Goal: Task Accomplishment & Management: Manage account settings

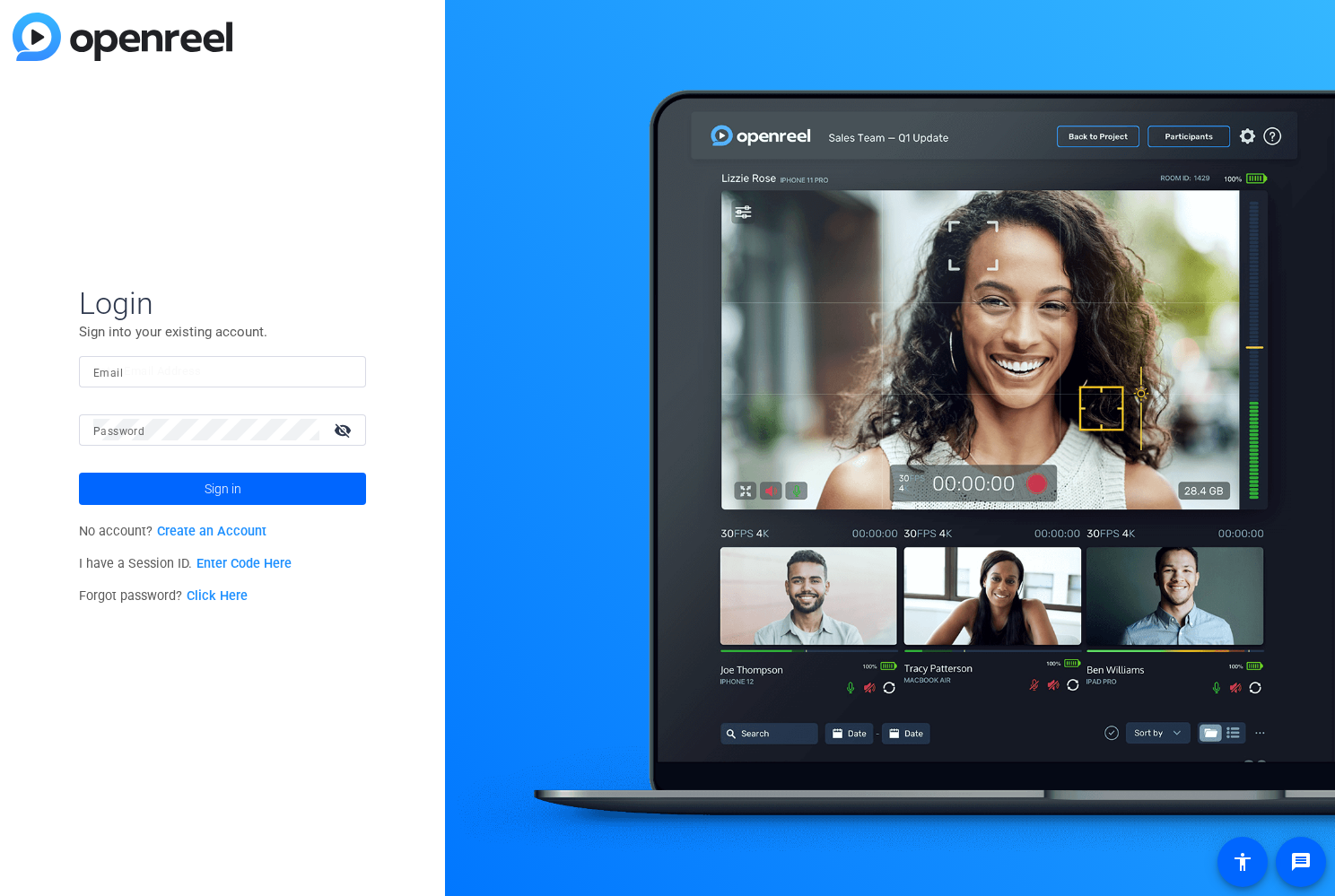
type input "[EMAIL_ADDRESS][DOMAIN_NAME]"
click at [350, 427] on mat-icon "visibility_off" at bounding box center [344, 429] width 43 height 26
click at [295, 488] on span at bounding box center [222, 489] width 287 height 43
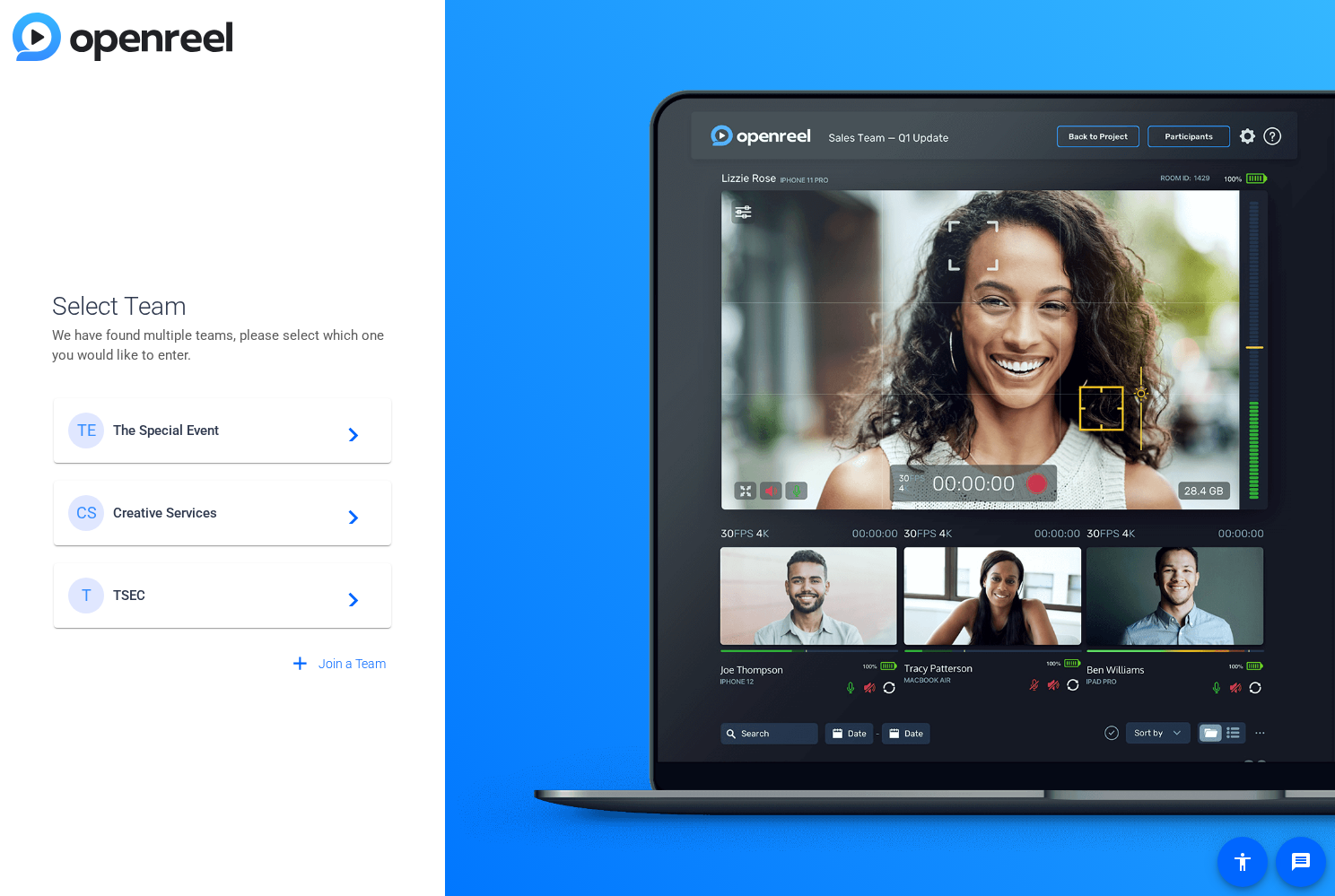
click at [351, 599] on mat-icon "navigate_next" at bounding box center [348, 596] width 22 height 22
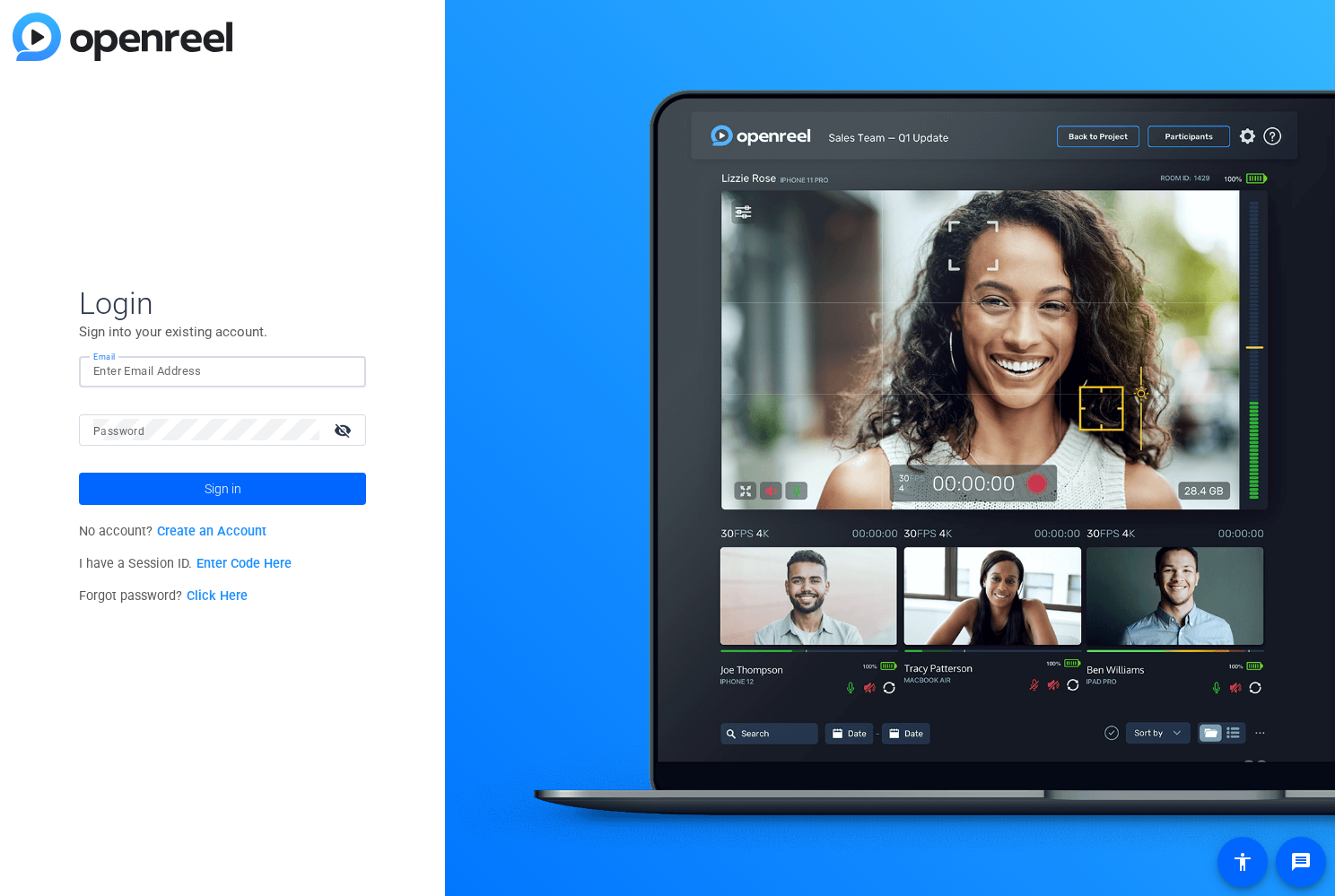
type input "[EMAIL_ADDRESS][DOMAIN_NAME]"
click at [222, 488] on button "Sign in" at bounding box center [222, 488] width 287 height 32
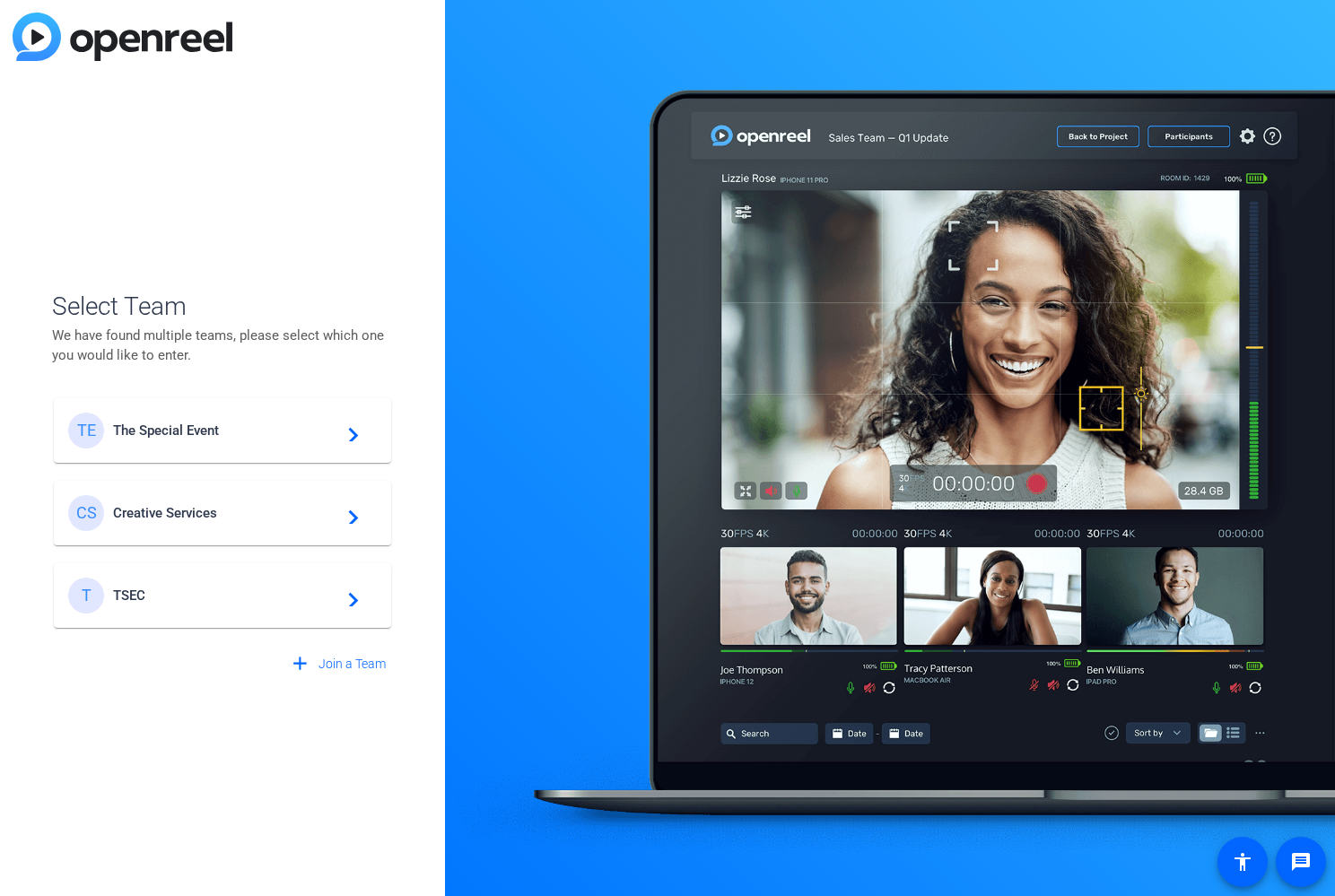
drag, startPoint x: 346, startPoint y: 514, endPoint x: 336, endPoint y: 513, distance: 10.0
click at [346, 514] on mat-icon "navigate_next" at bounding box center [348, 514] width 22 height 22
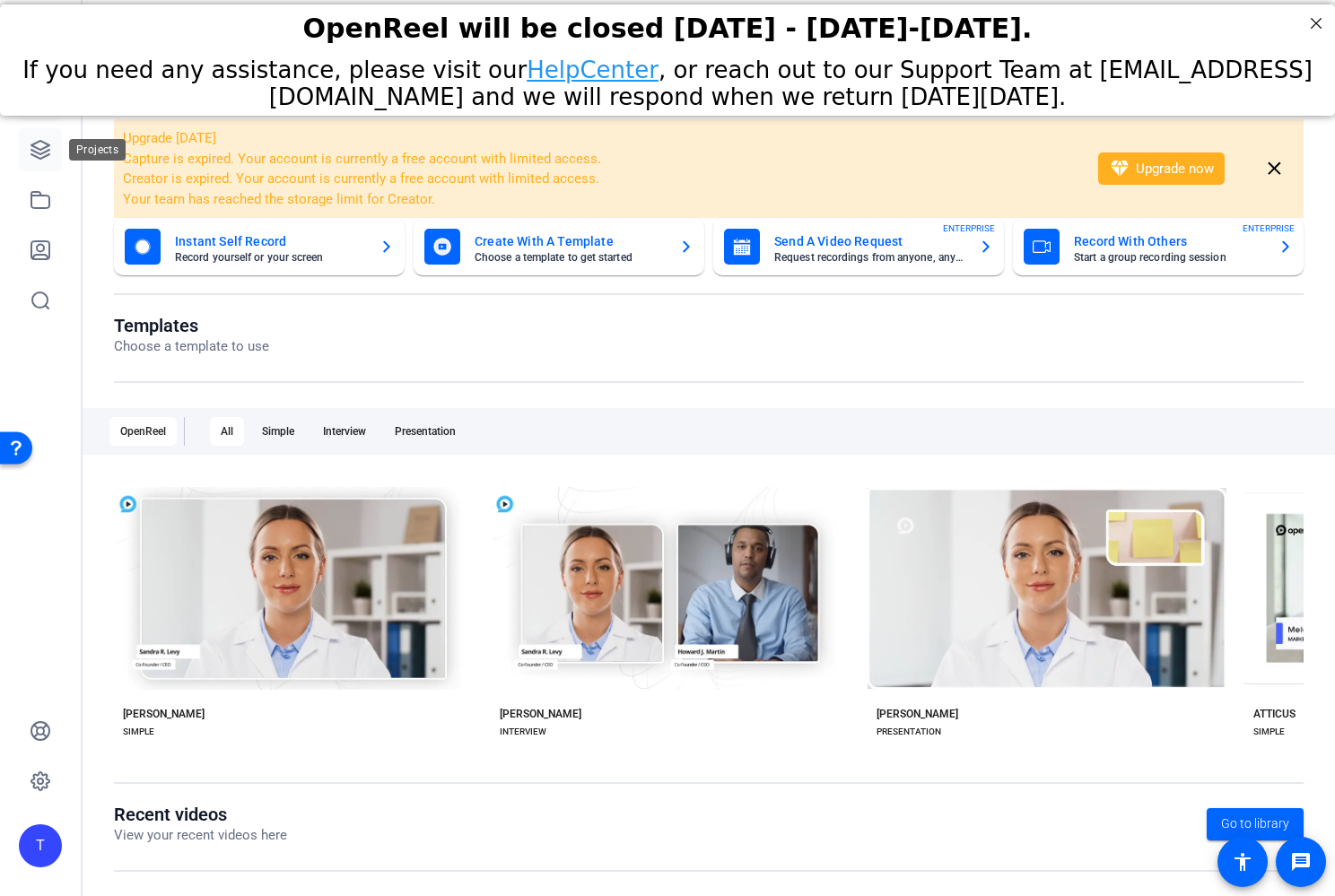
click at [38, 151] on icon at bounding box center [40, 150] width 22 height 22
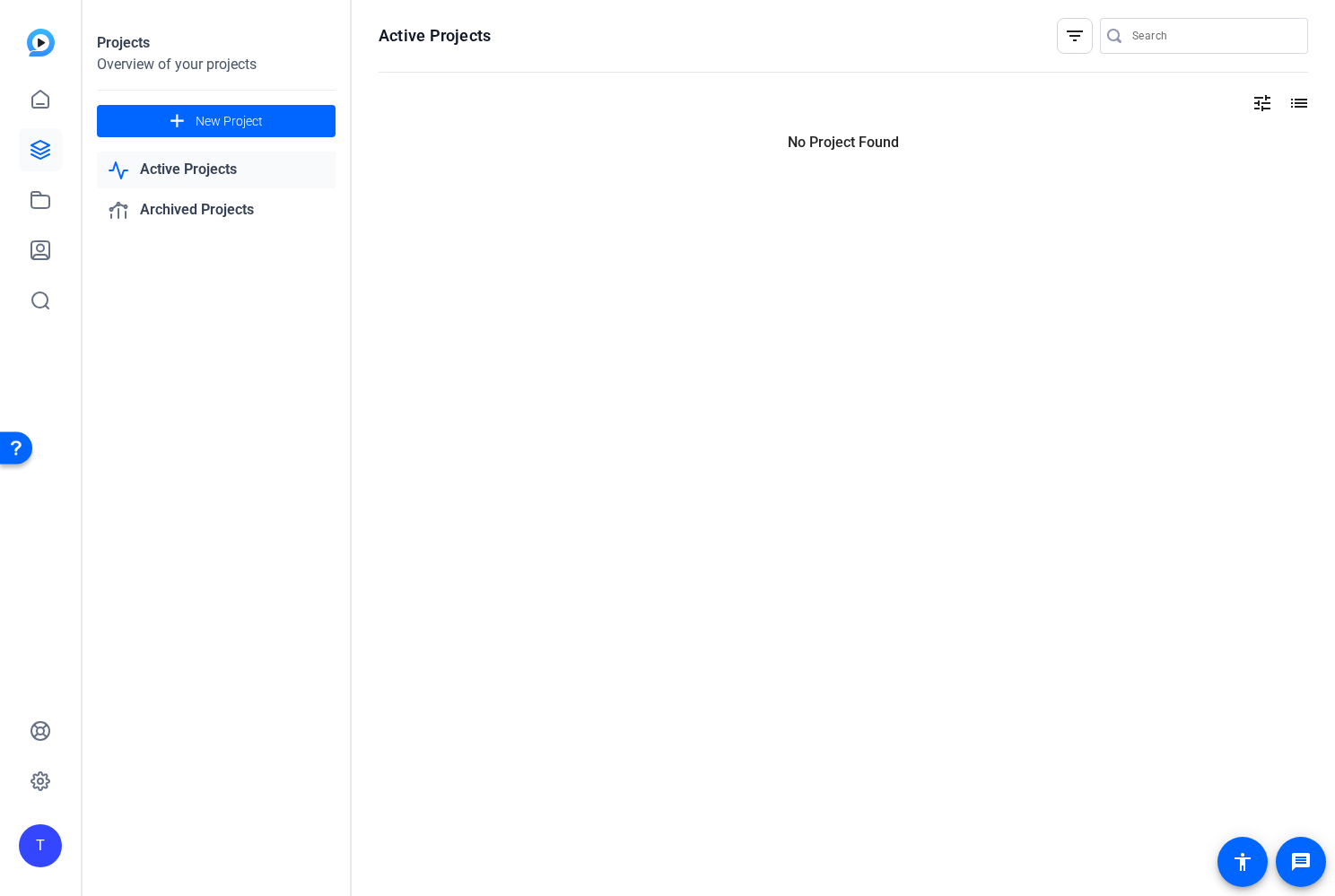
click at [197, 172] on link "Active Projects" at bounding box center [216, 170] width 239 height 37
click at [197, 205] on link "Archived Projects" at bounding box center [216, 210] width 239 height 37
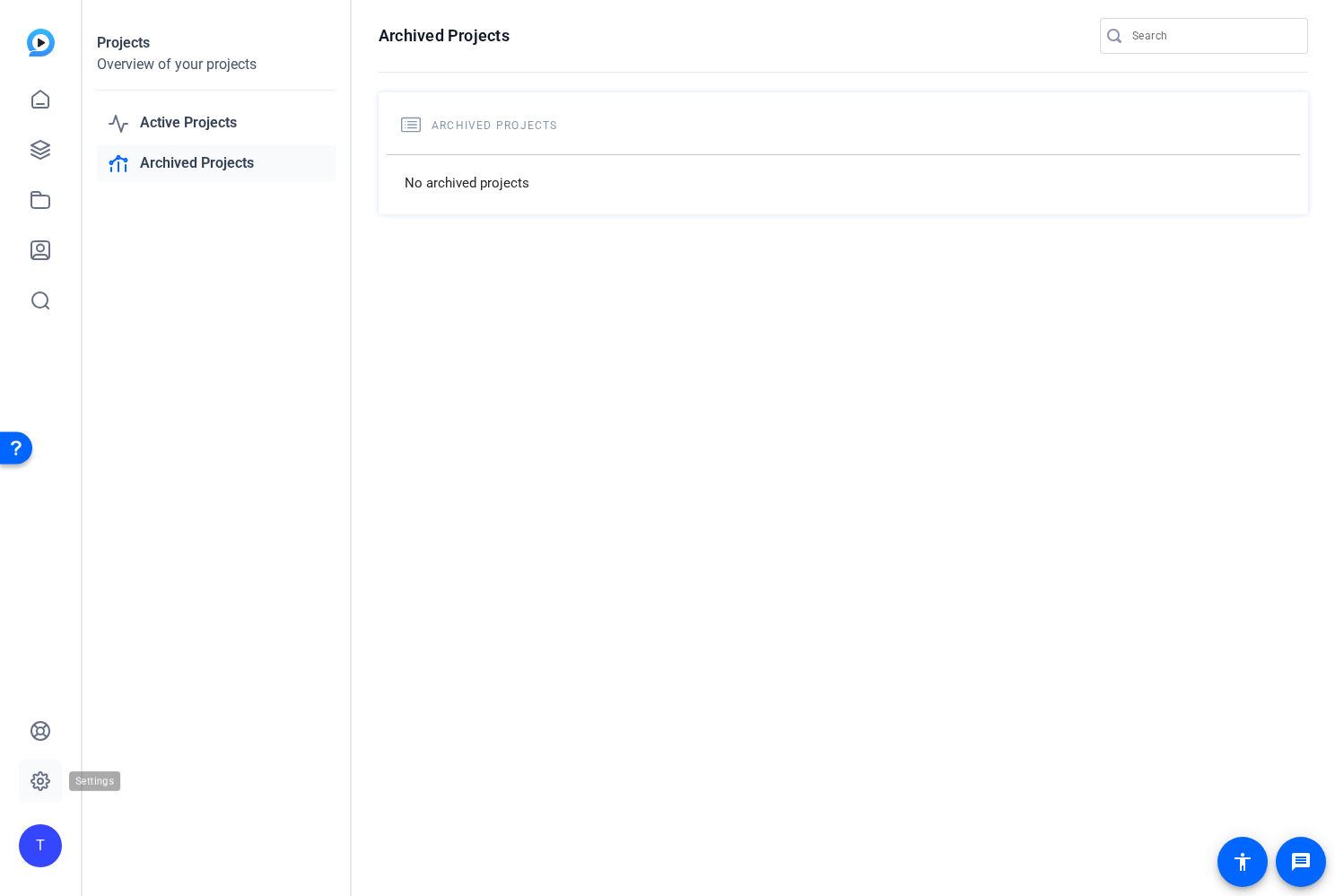
click at [41, 778] on icon at bounding box center [40, 782] width 22 height 22
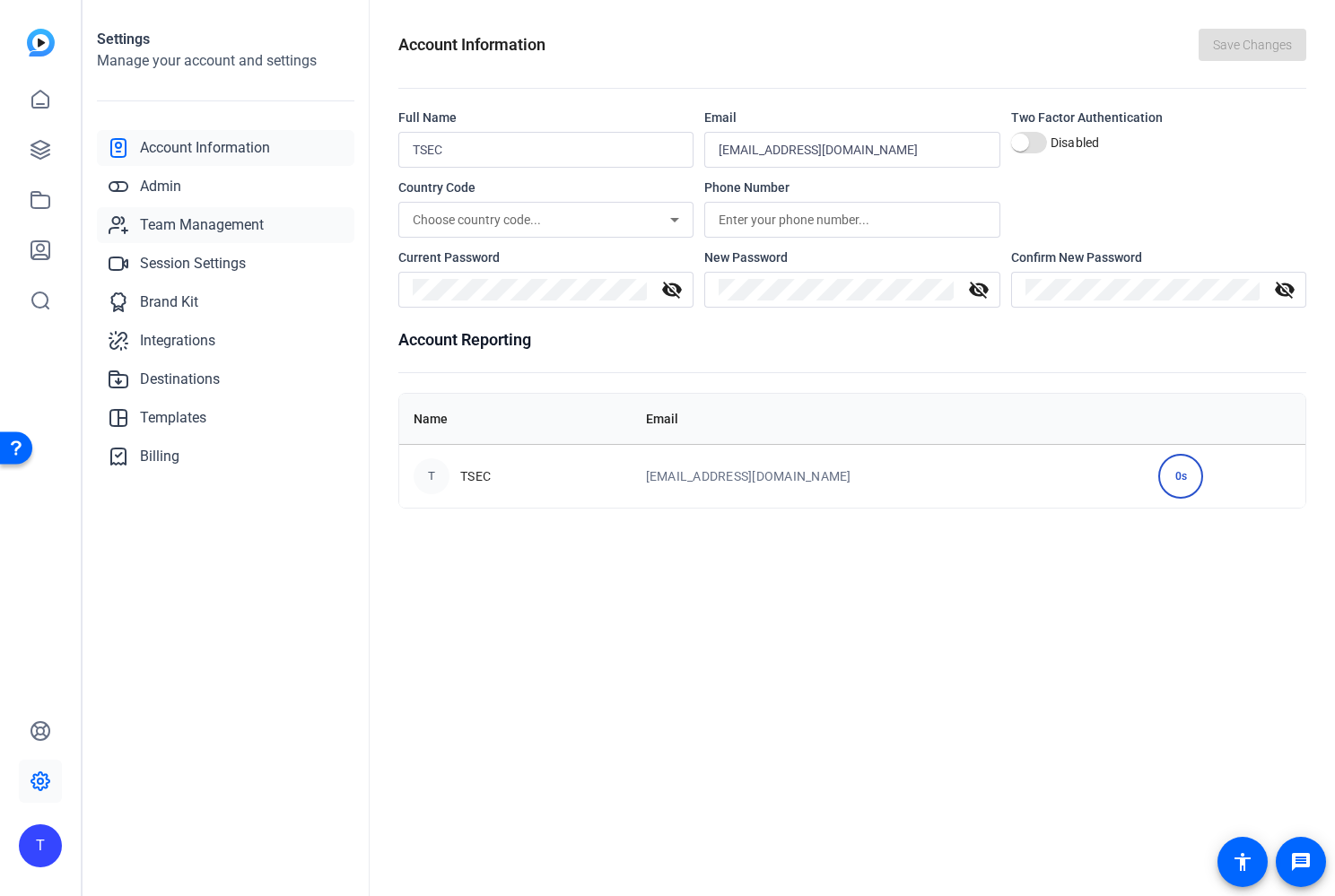
click at [171, 223] on span "Team Management" at bounding box center [201, 225] width 124 height 22
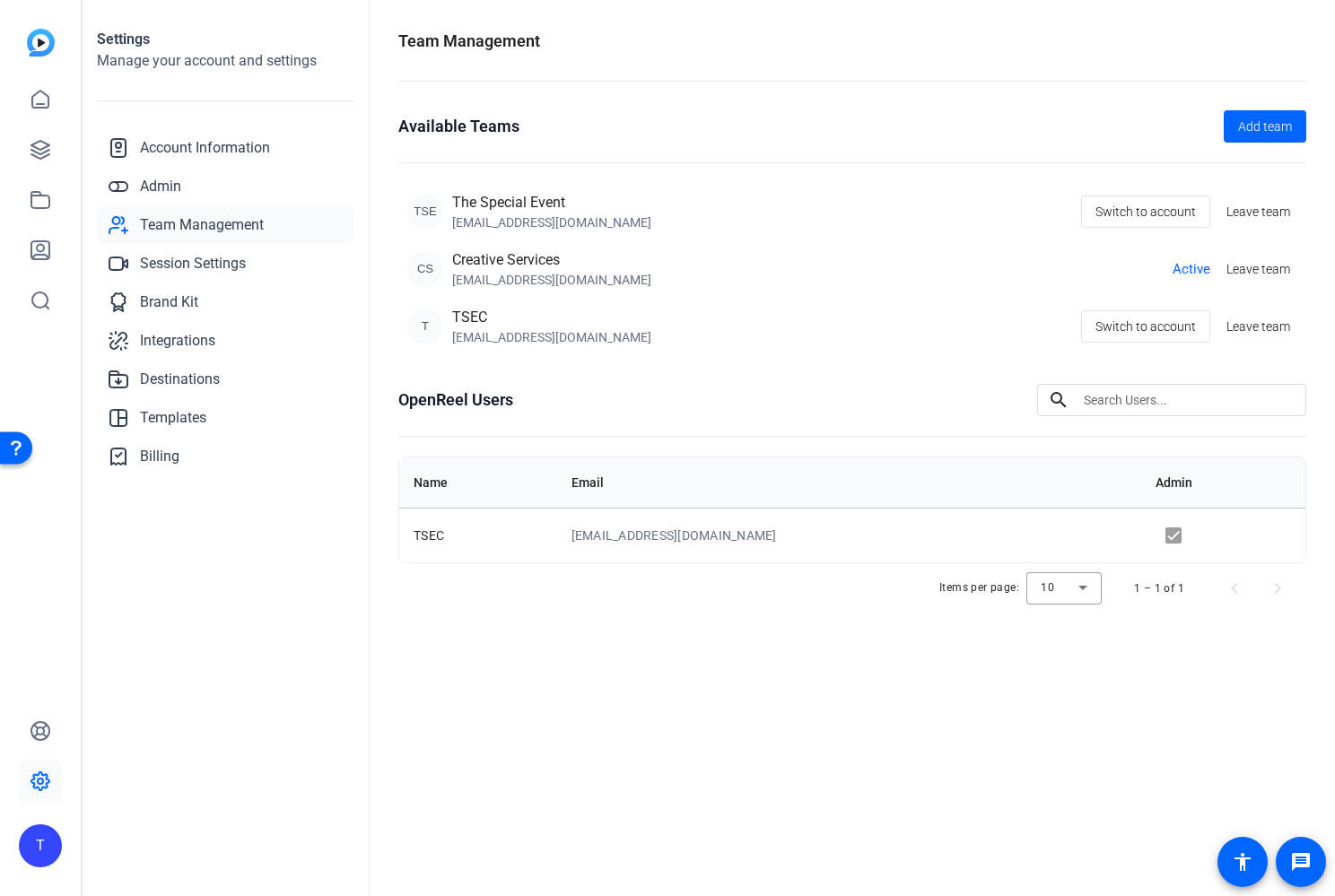
click at [462, 277] on div "[EMAIL_ADDRESS][DOMAIN_NAME]" at bounding box center [552, 280] width 200 height 18
click at [428, 271] on div "CS" at bounding box center [424, 269] width 36 height 36
click at [1150, 212] on span "Switch to account" at bounding box center [1145, 211] width 101 height 34
click at [33, 146] on icon at bounding box center [40, 150] width 18 height 18
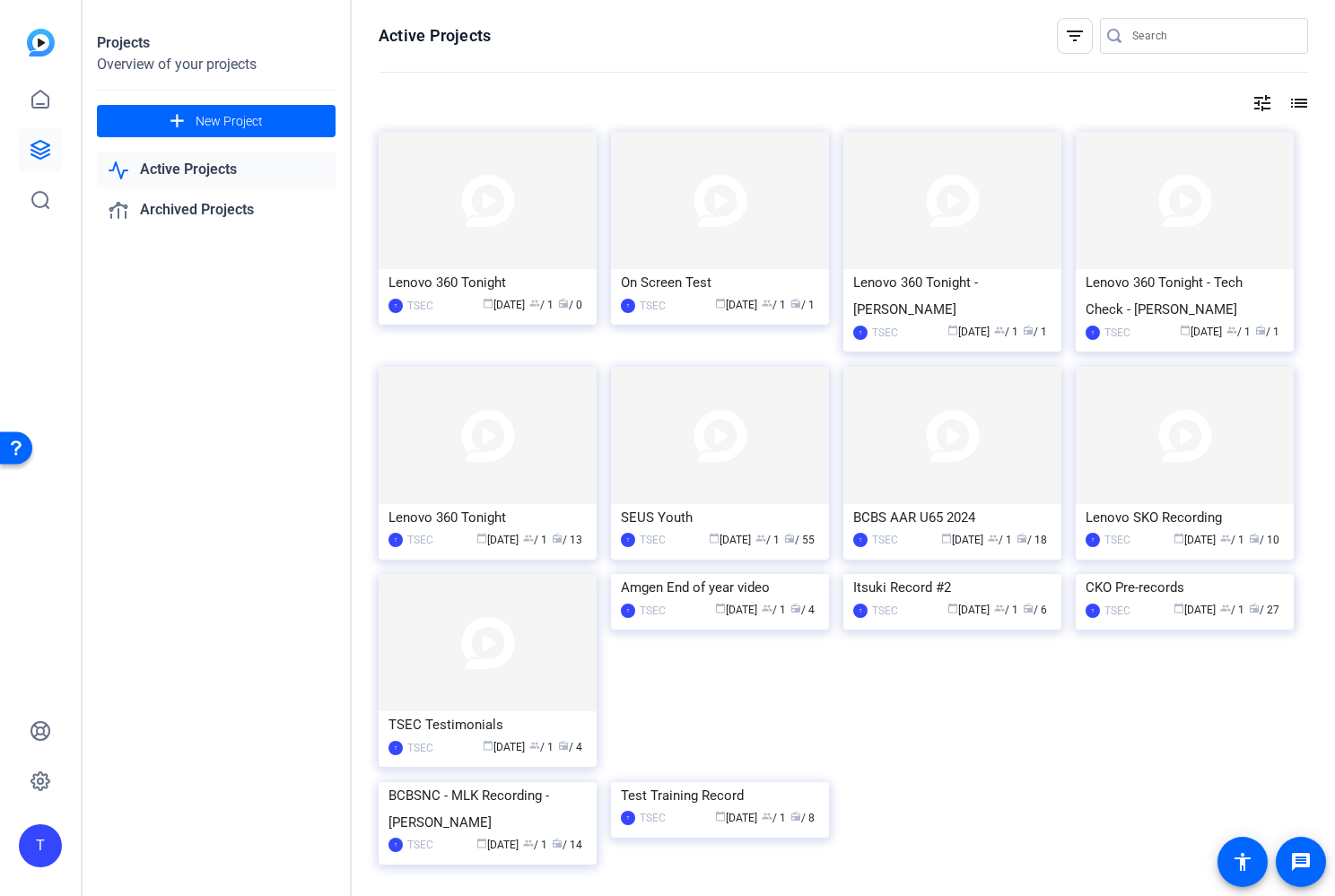
click at [38, 849] on div "T" at bounding box center [40, 846] width 43 height 43
click at [597, 100] on div at bounding box center [667, 448] width 1335 height 896
click at [46, 849] on div "T" at bounding box center [40, 846] width 43 height 43
click at [41, 831] on div "T" at bounding box center [51, 830] width 43 height 43
click at [43, 778] on icon at bounding box center [40, 782] width 22 height 22
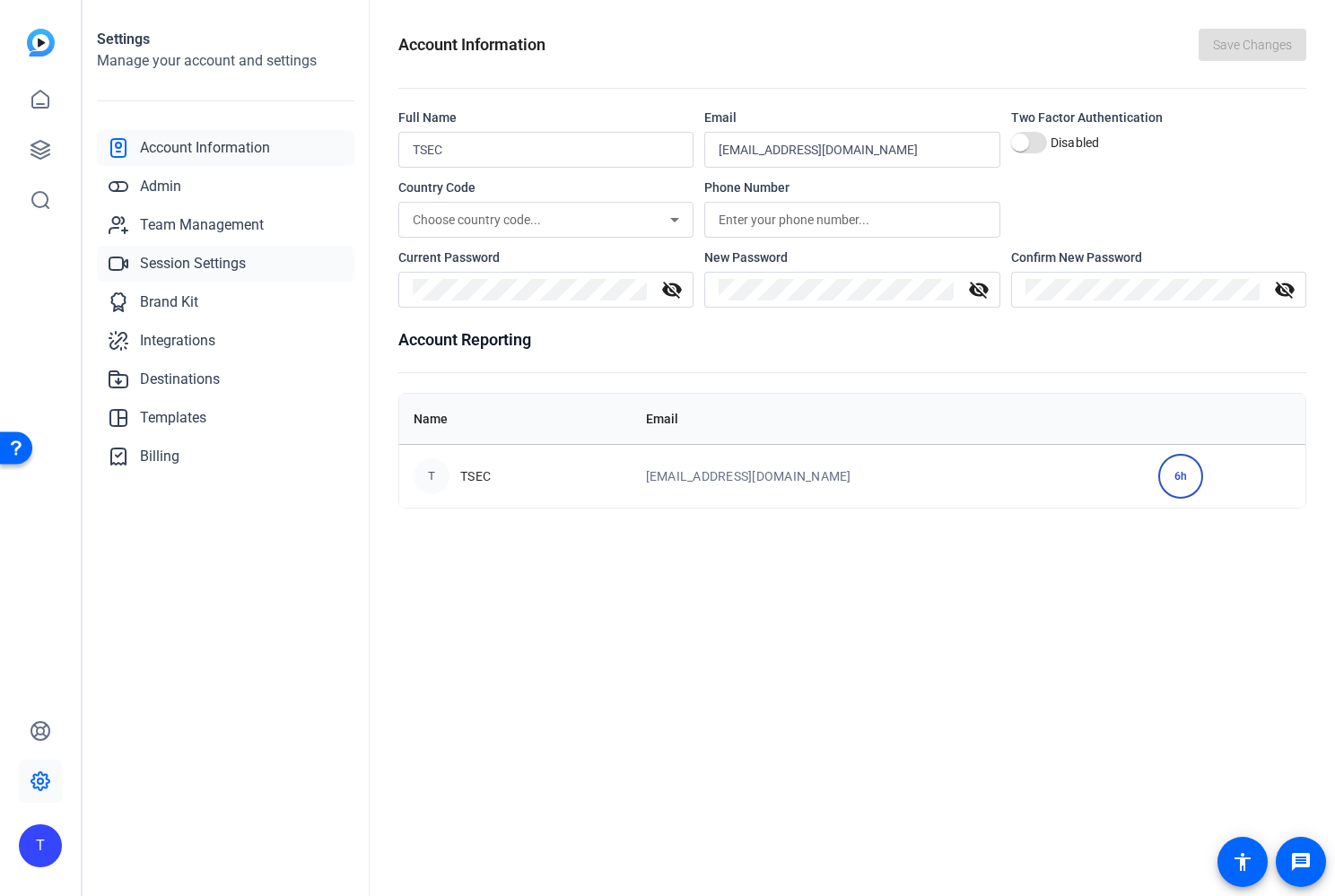
click at [186, 254] on span "Session Settings" at bounding box center [193, 264] width 106 height 22
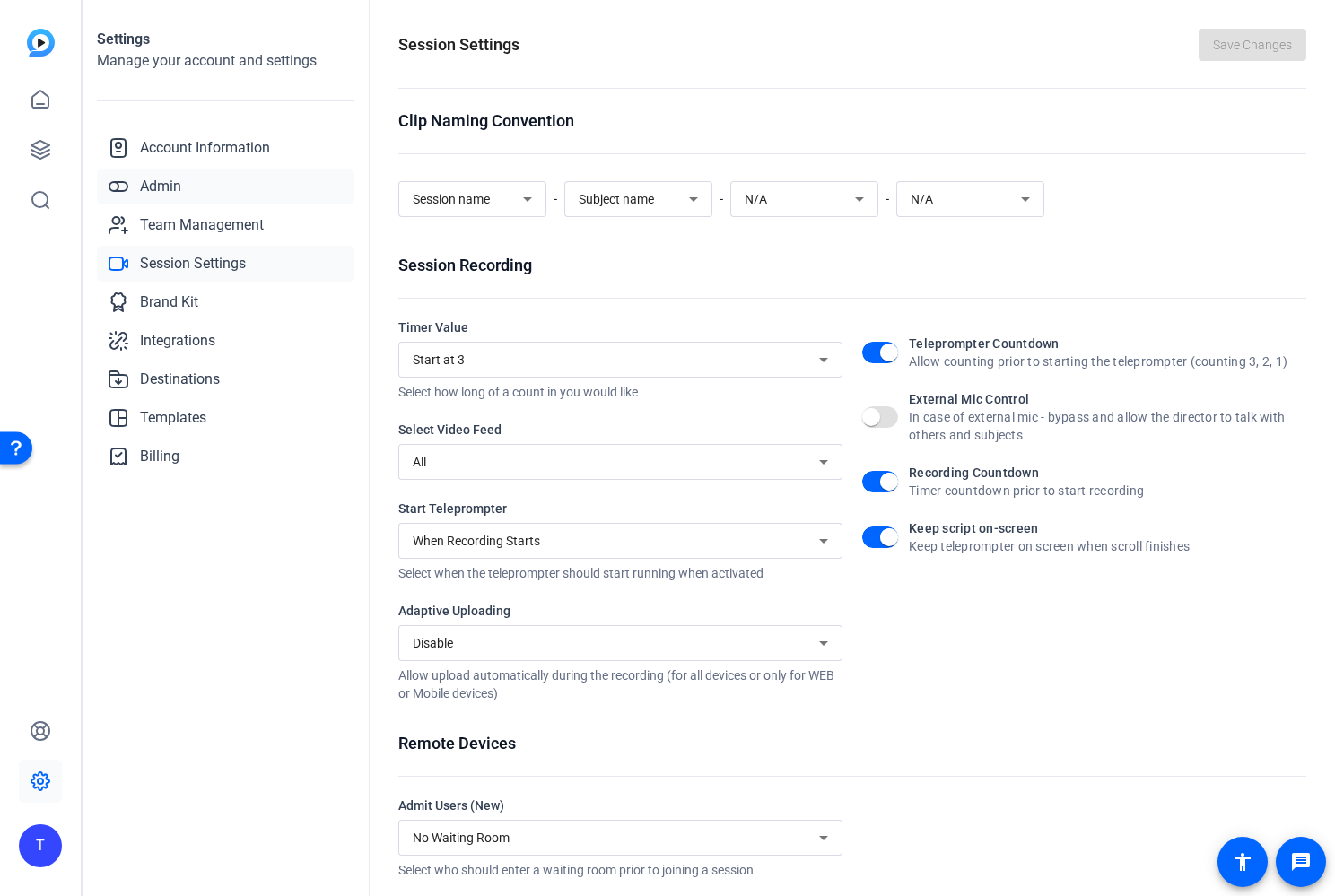
click at [167, 180] on span "Admin" at bounding box center [160, 187] width 41 height 22
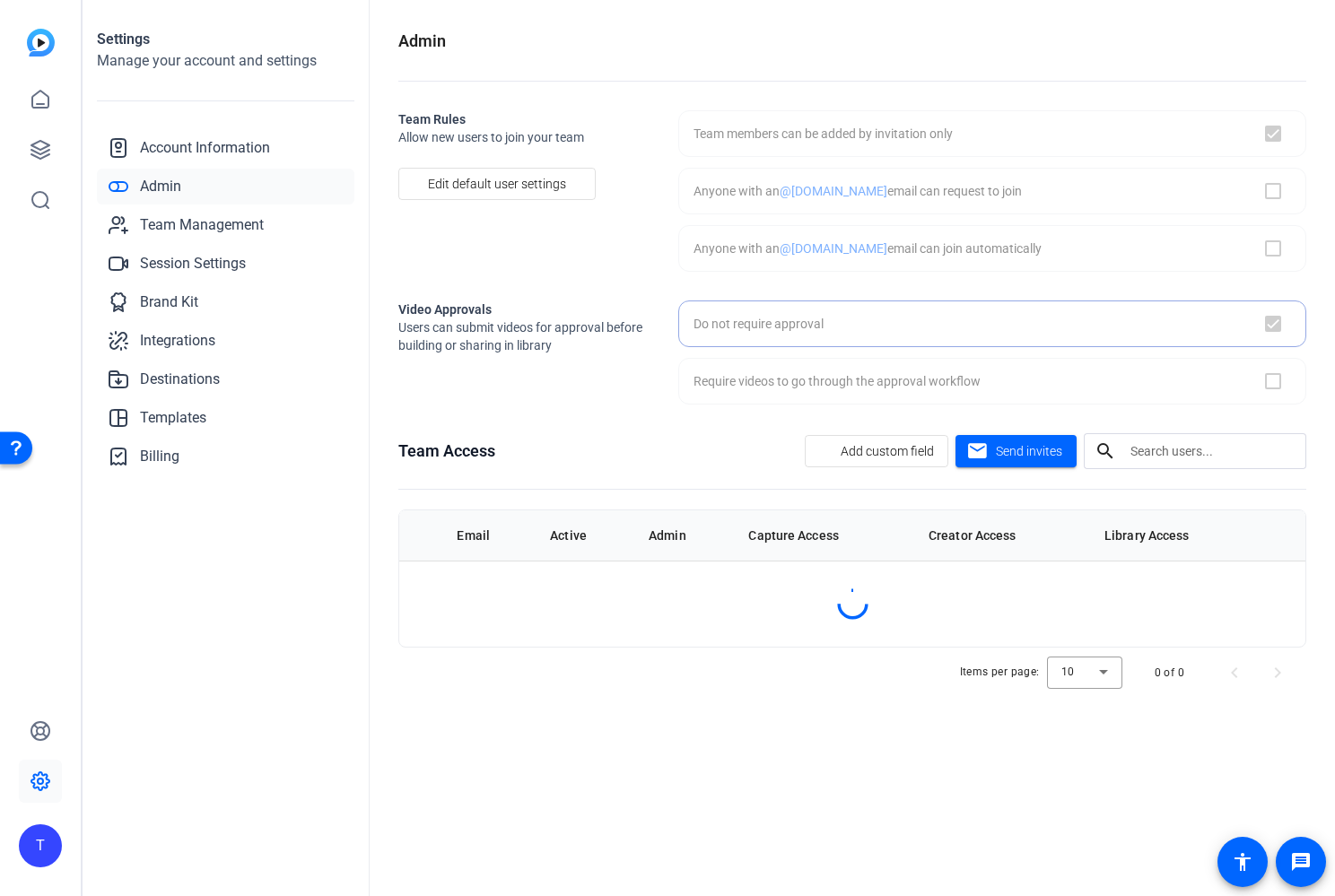
checkbox input "true"
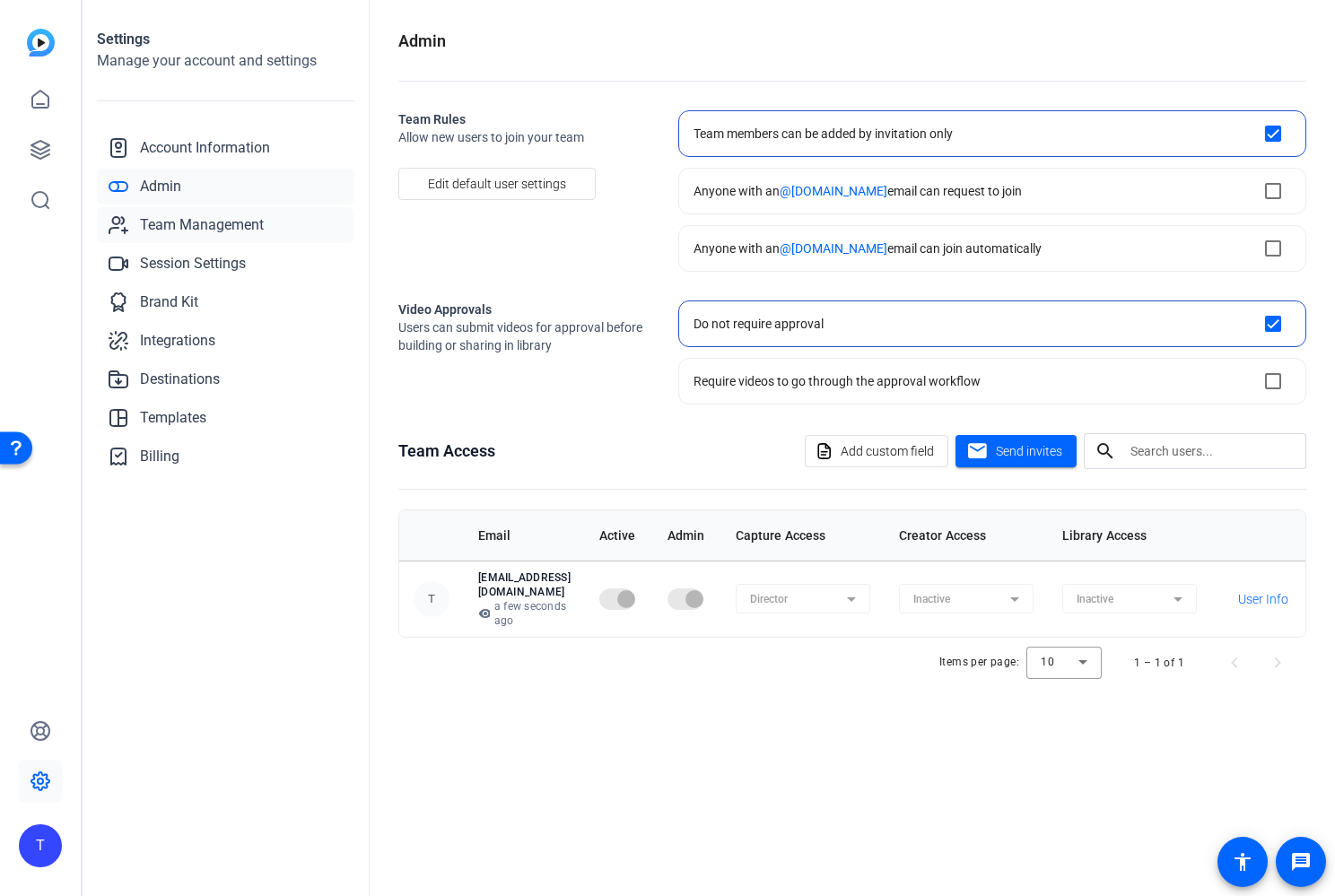
click at [174, 222] on span "Team Management" at bounding box center [201, 225] width 124 height 22
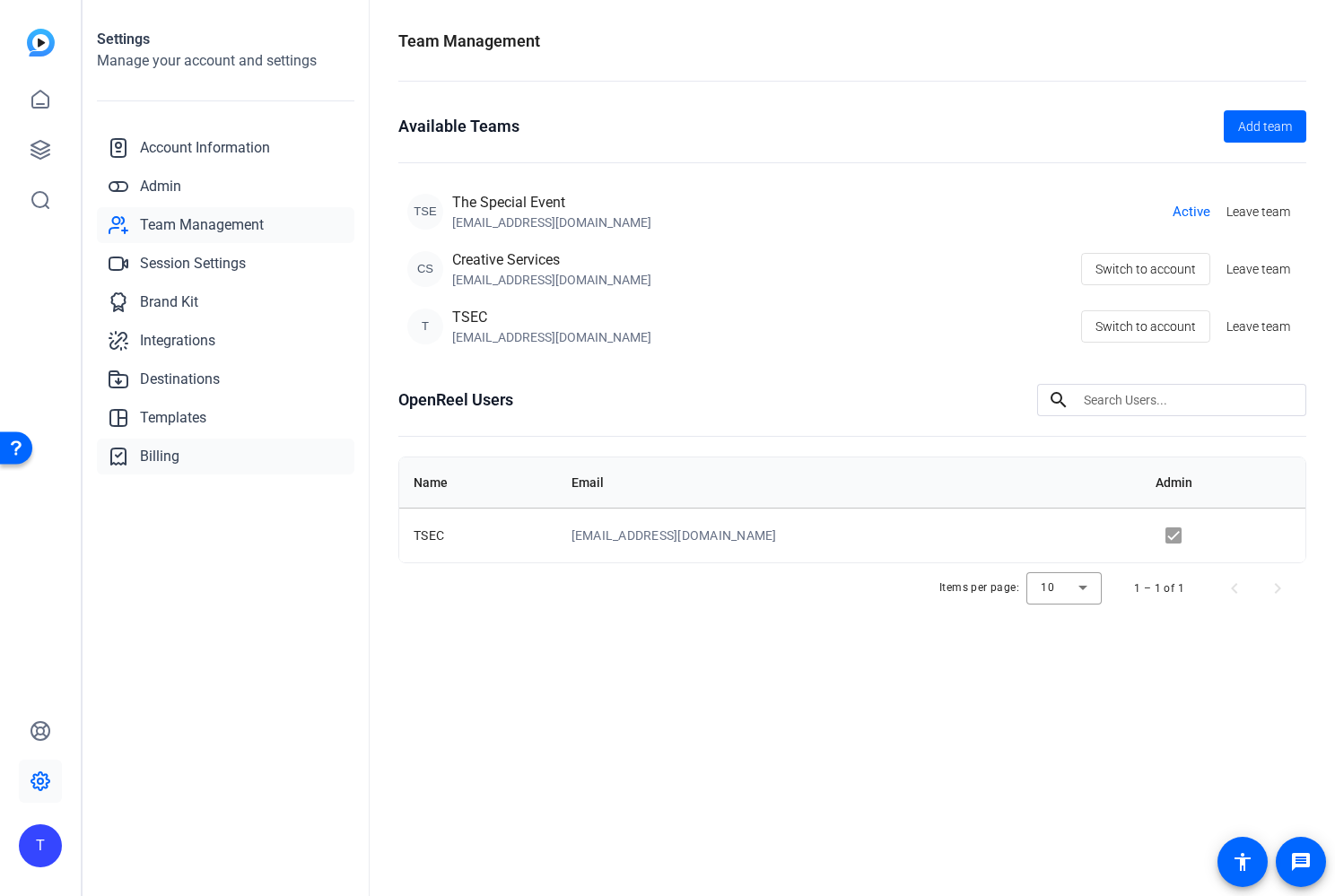
click at [155, 452] on span "Billing" at bounding box center [159, 457] width 39 height 22
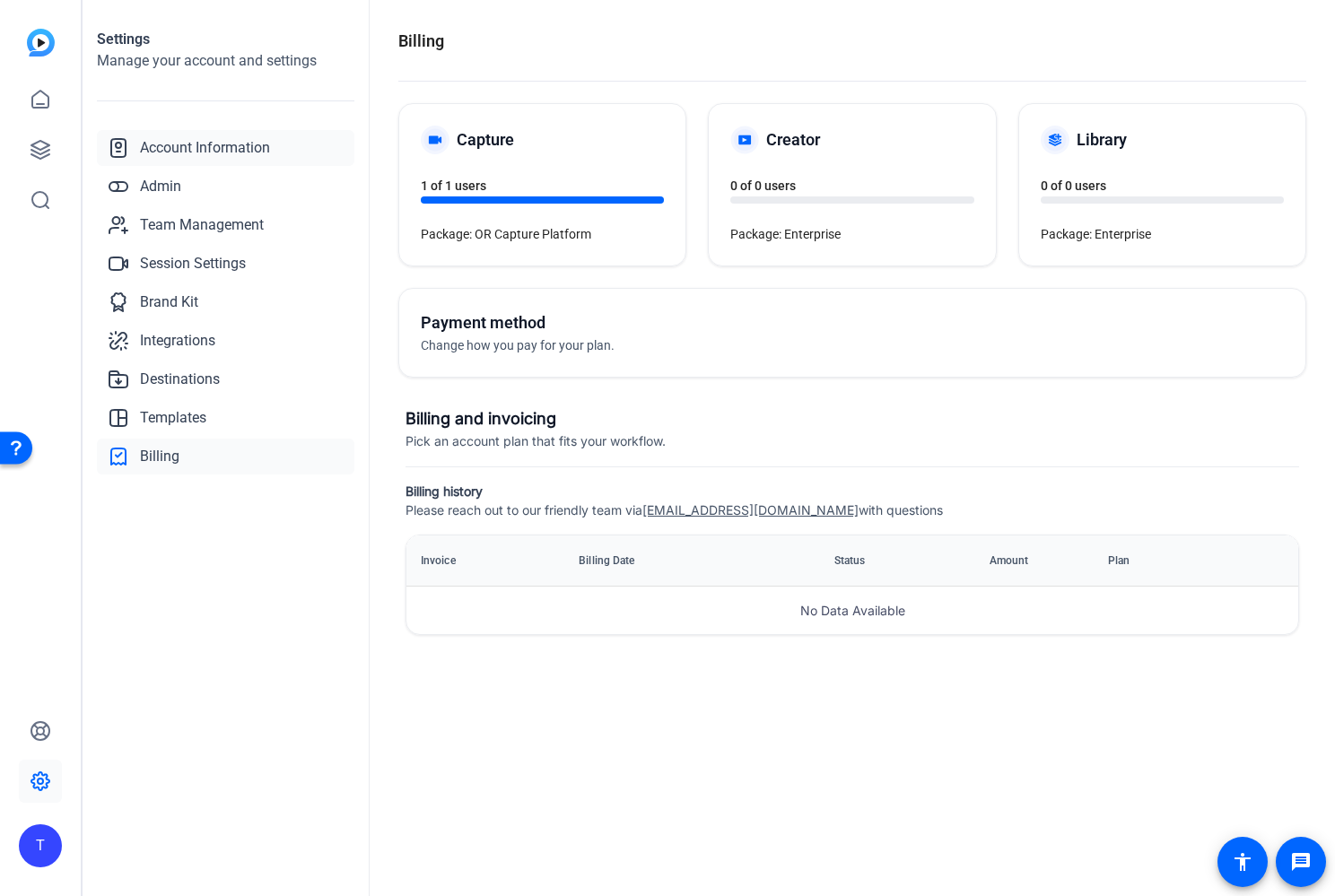
click at [190, 152] on span "Account Information" at bounding box center [204, 148] width 130 height 22
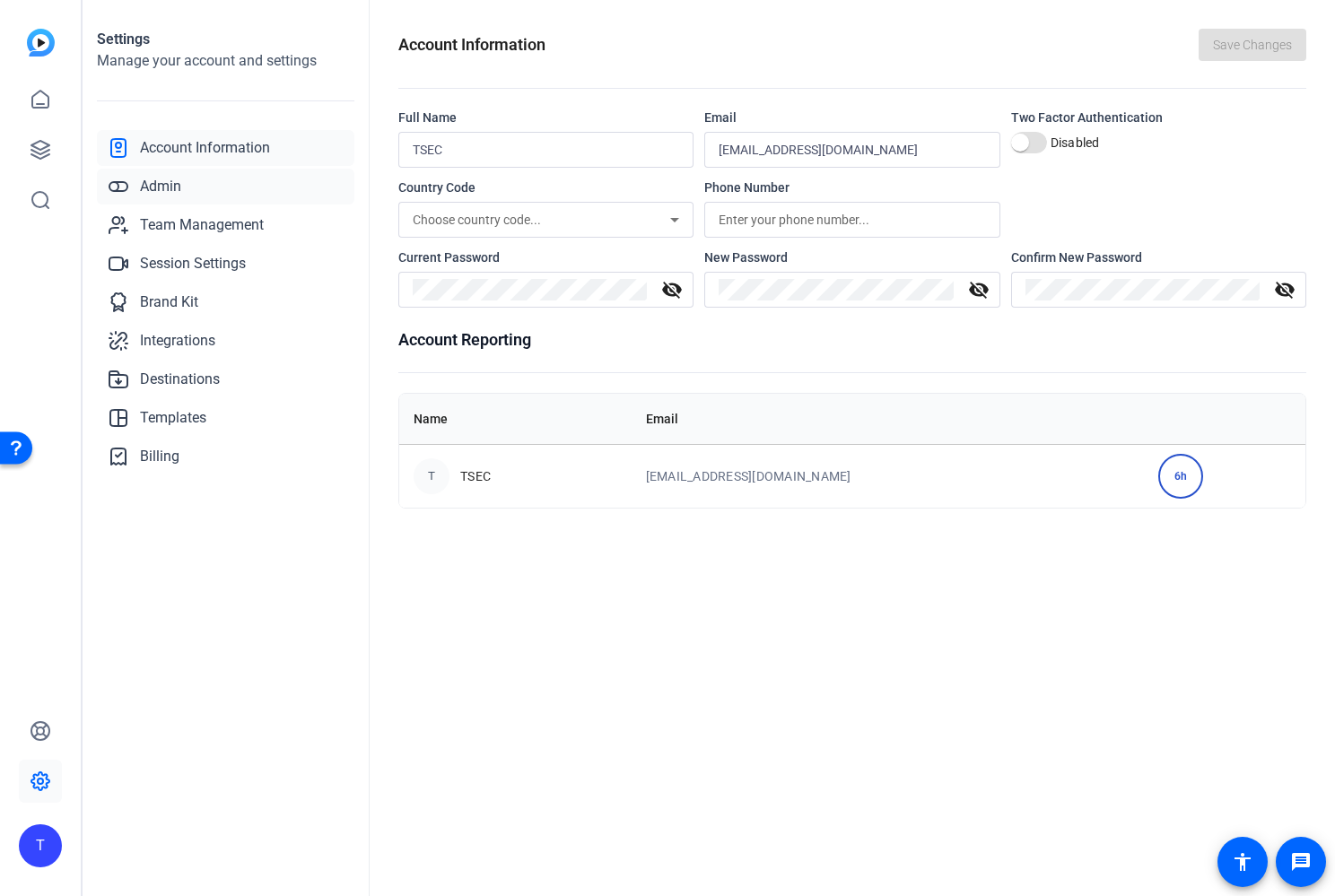
click at [163, 185] on span "Admin" at bounding box center [160, 187] width 41 height 22
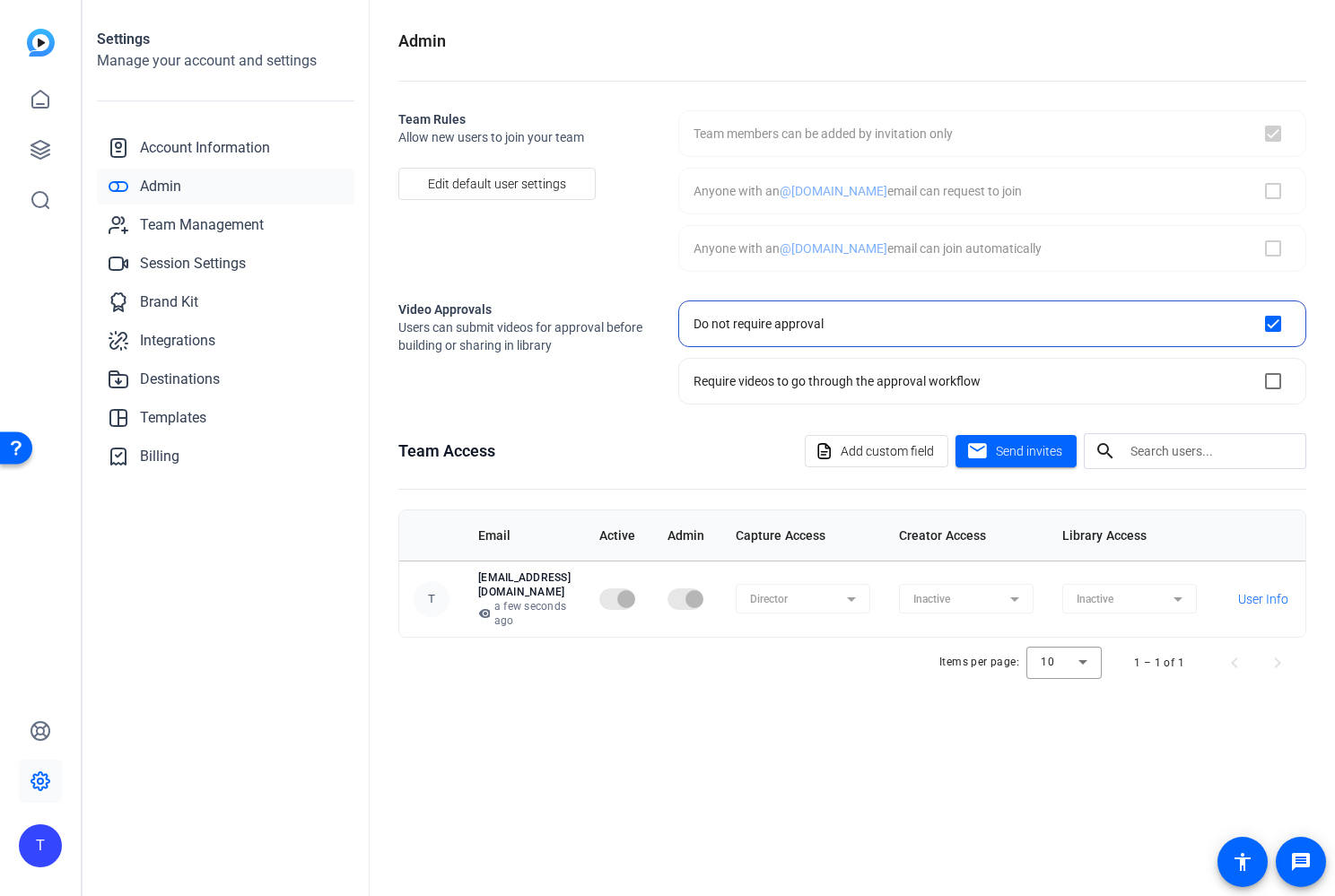
checkbox input "true"
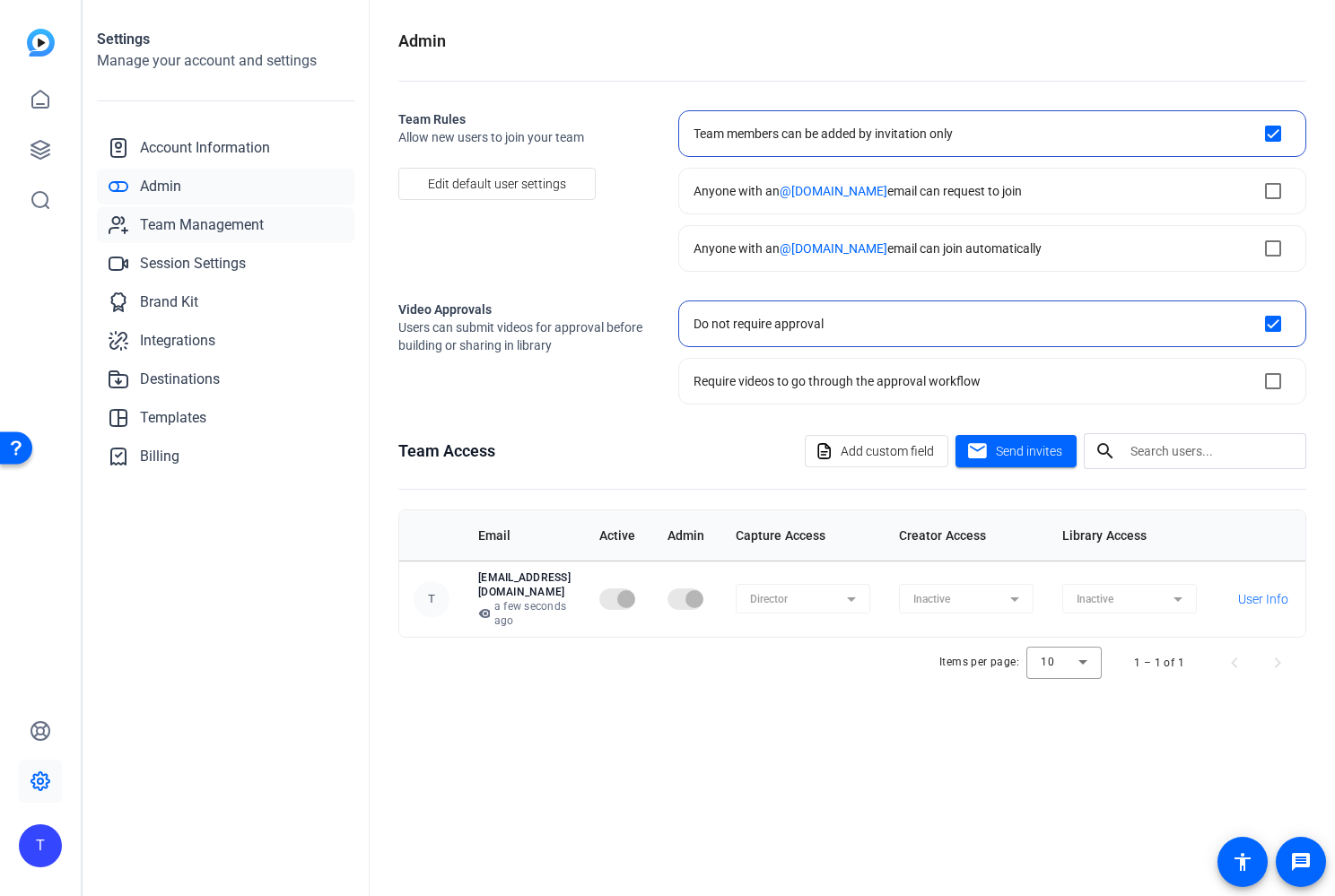
click at [159, 222] on span "Team Management" at bounding box center [201, 225] width 124 height 22
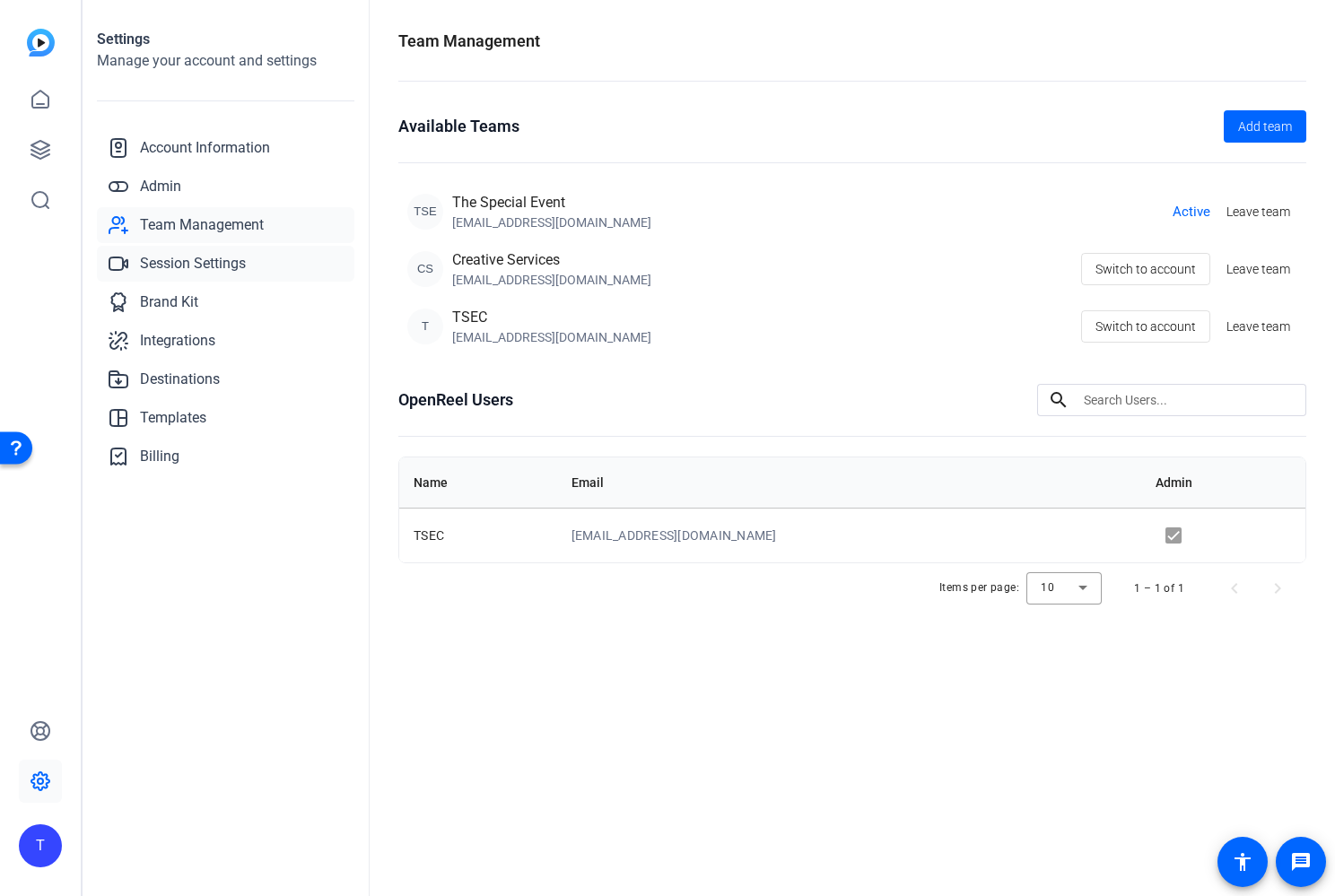
click at [173, 262] on span "Session Settings" at bounding box center [193, 264] width 106 height 22
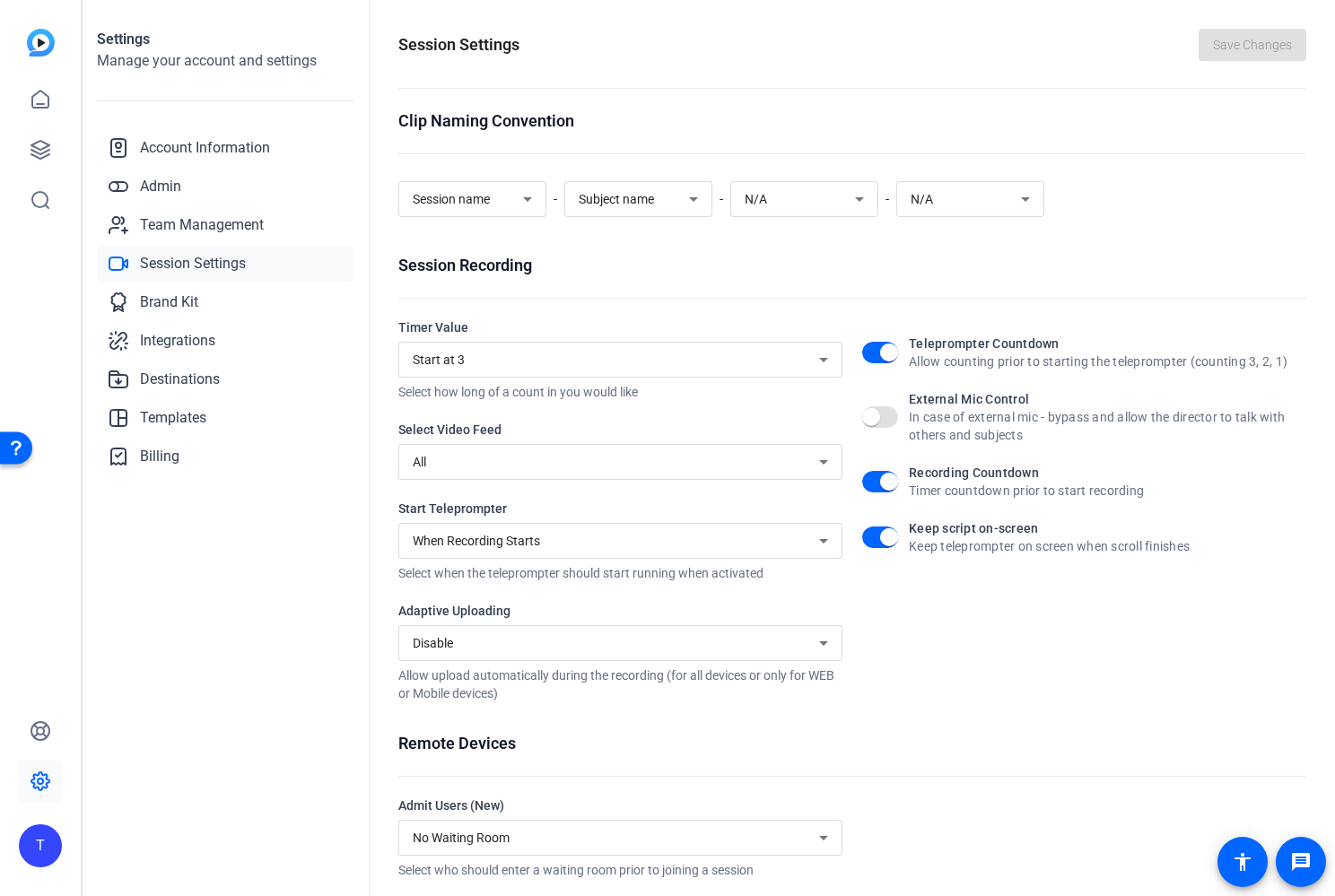
click at [172, 260] on span "Session Settings" at bounding box center [193, 264] width 106 height 22
click at [167, 299] on span "Brand Kit" at bounding box center [169, 302] width 59 height 22
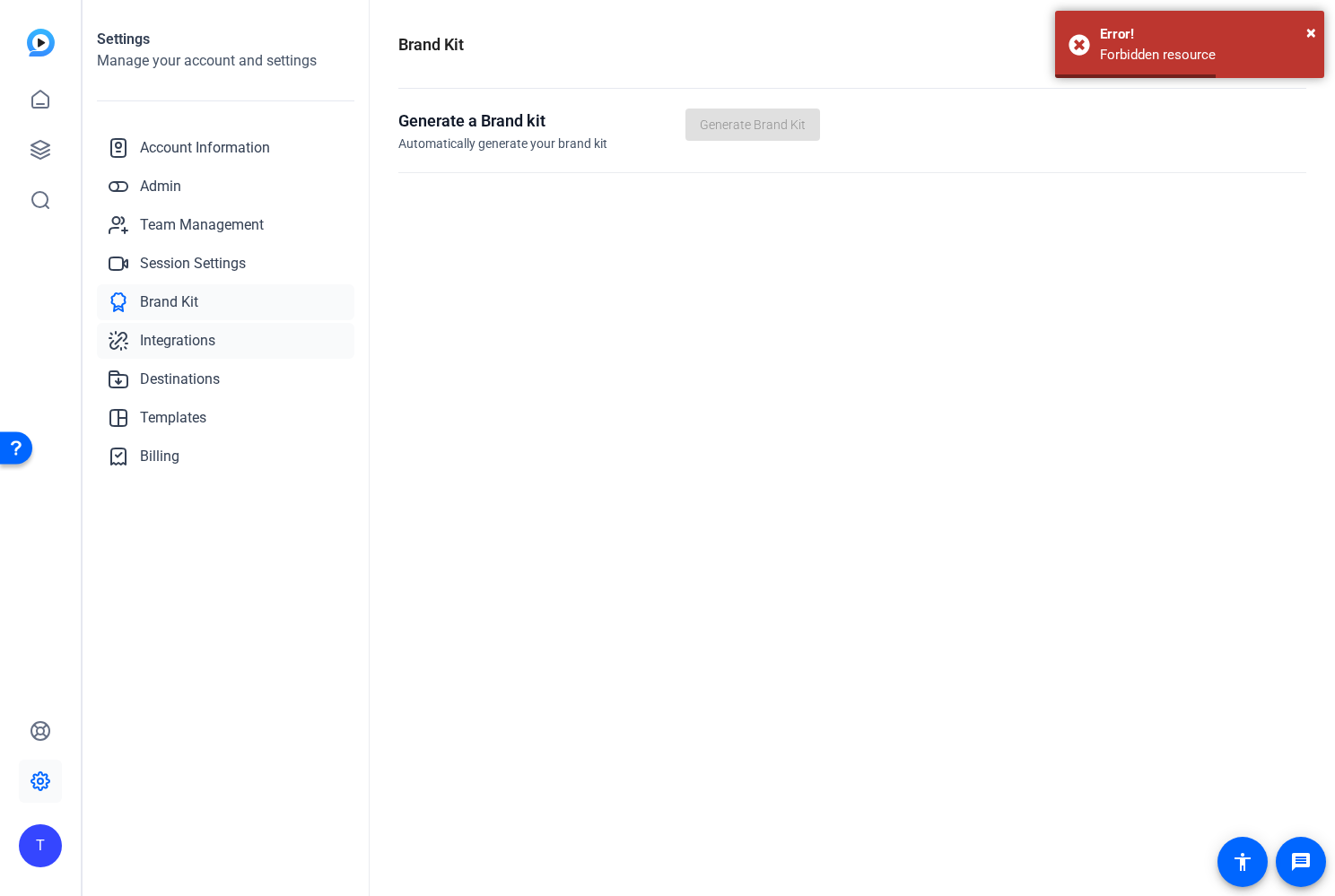
click at [166, 336] on span "Integrations" at bounding box center [177, 340] width 75 height 22
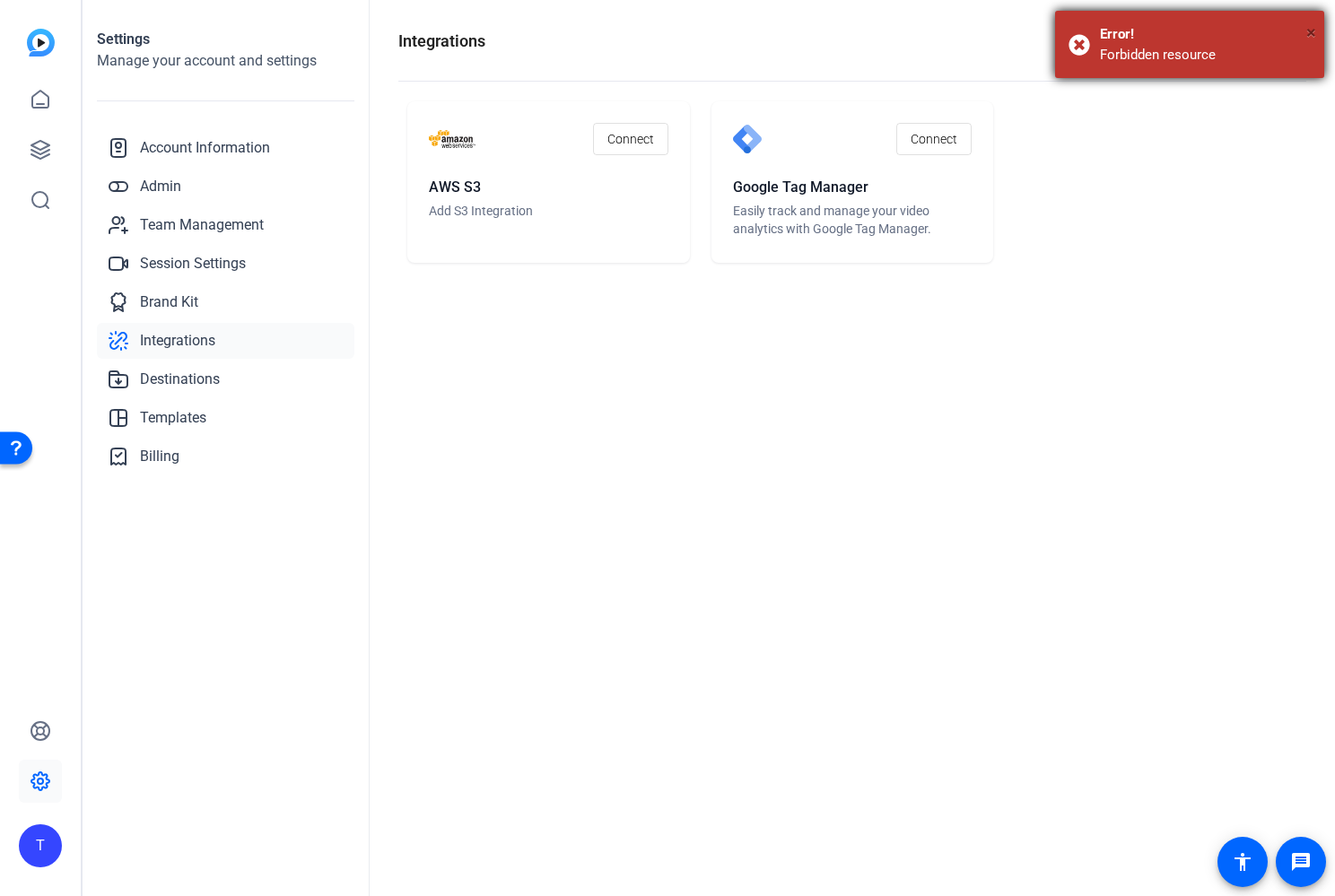
click at [1308, 36] on span "×" at bounding box center [1311, 32] width 10 height 22
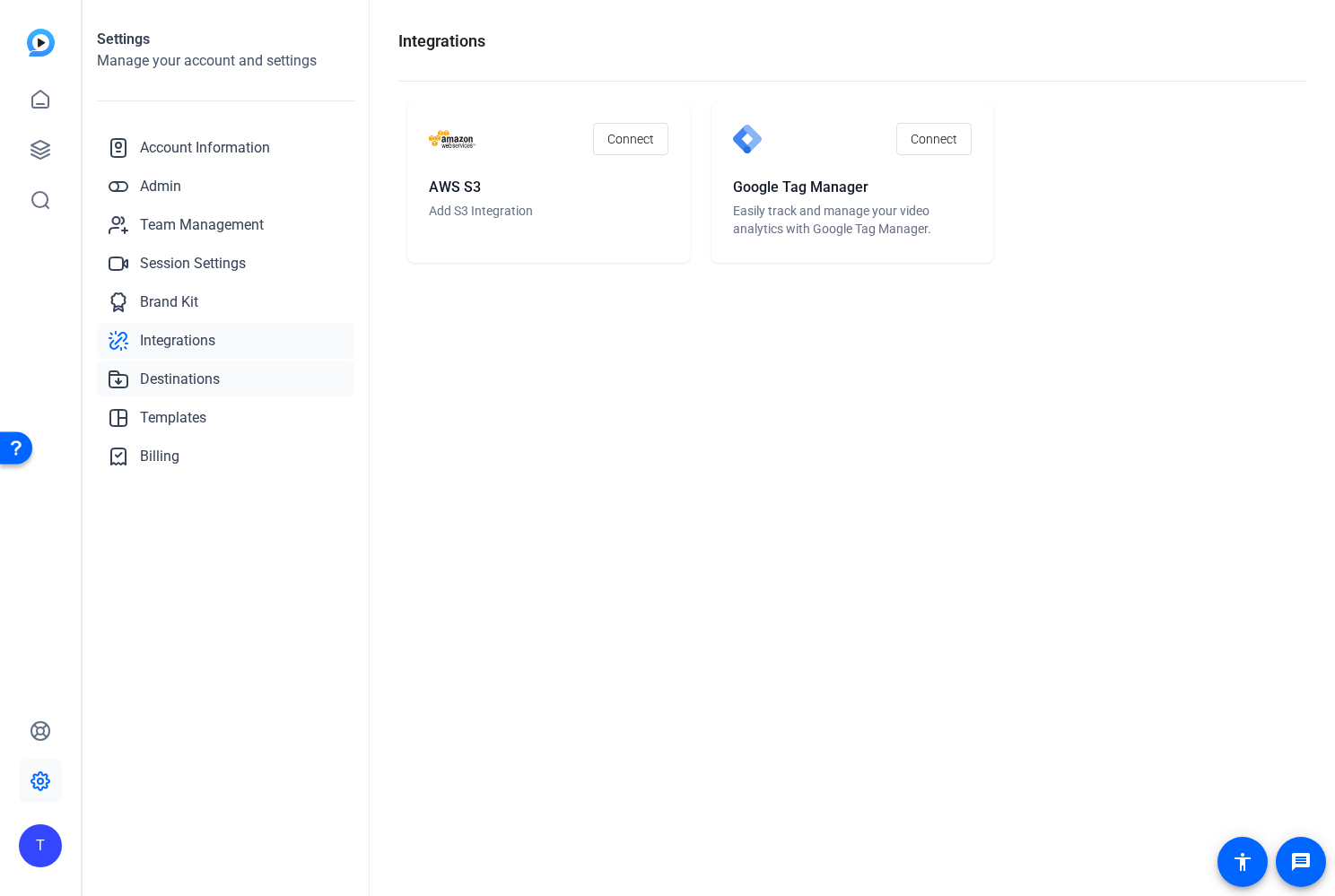
click at [175, 377] on span "Destinations" at bounding box center [180, 380] width 80 height 22
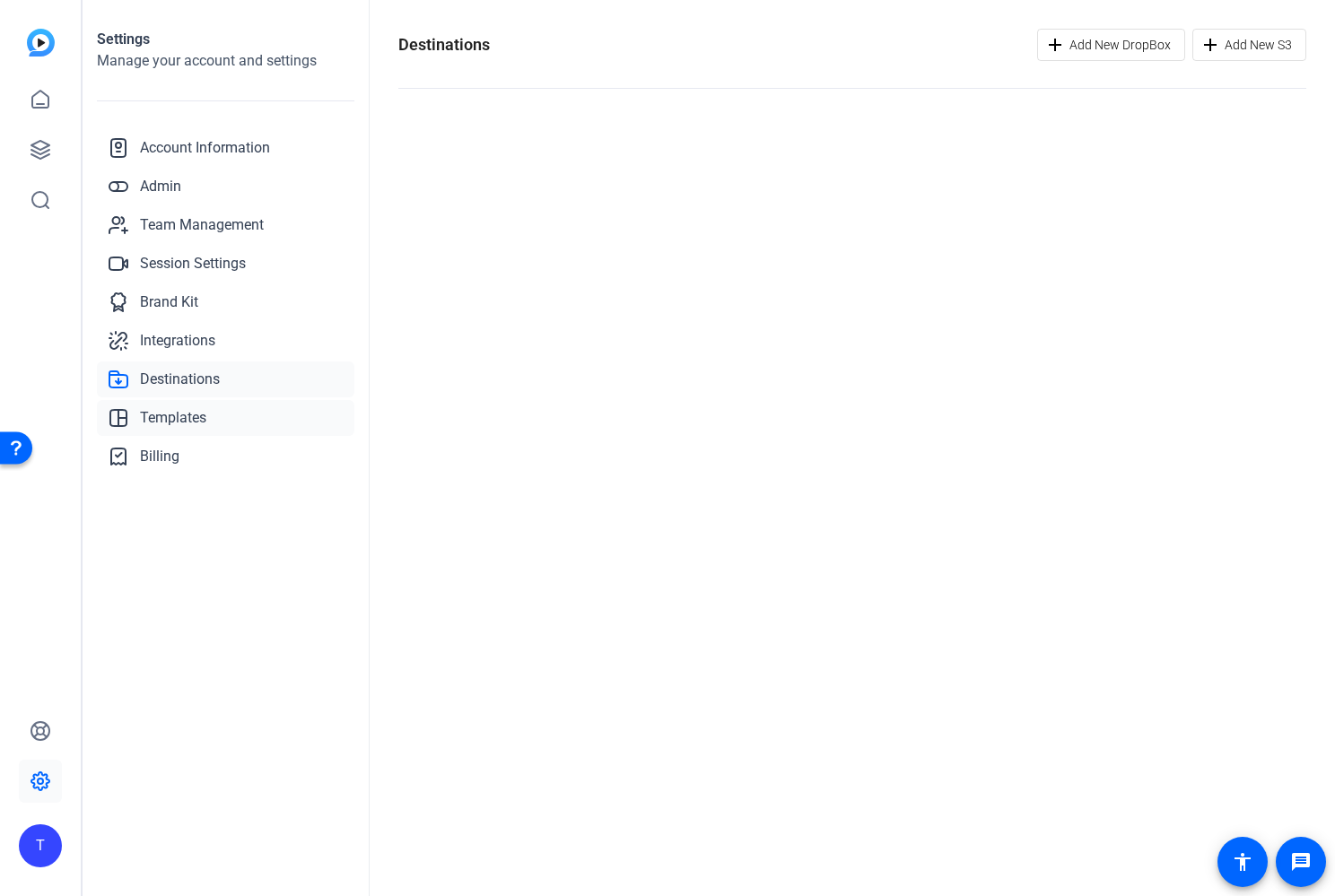
click at [181, 414] on span "Templates" at bounding box center [173, 418] width 67 height 22
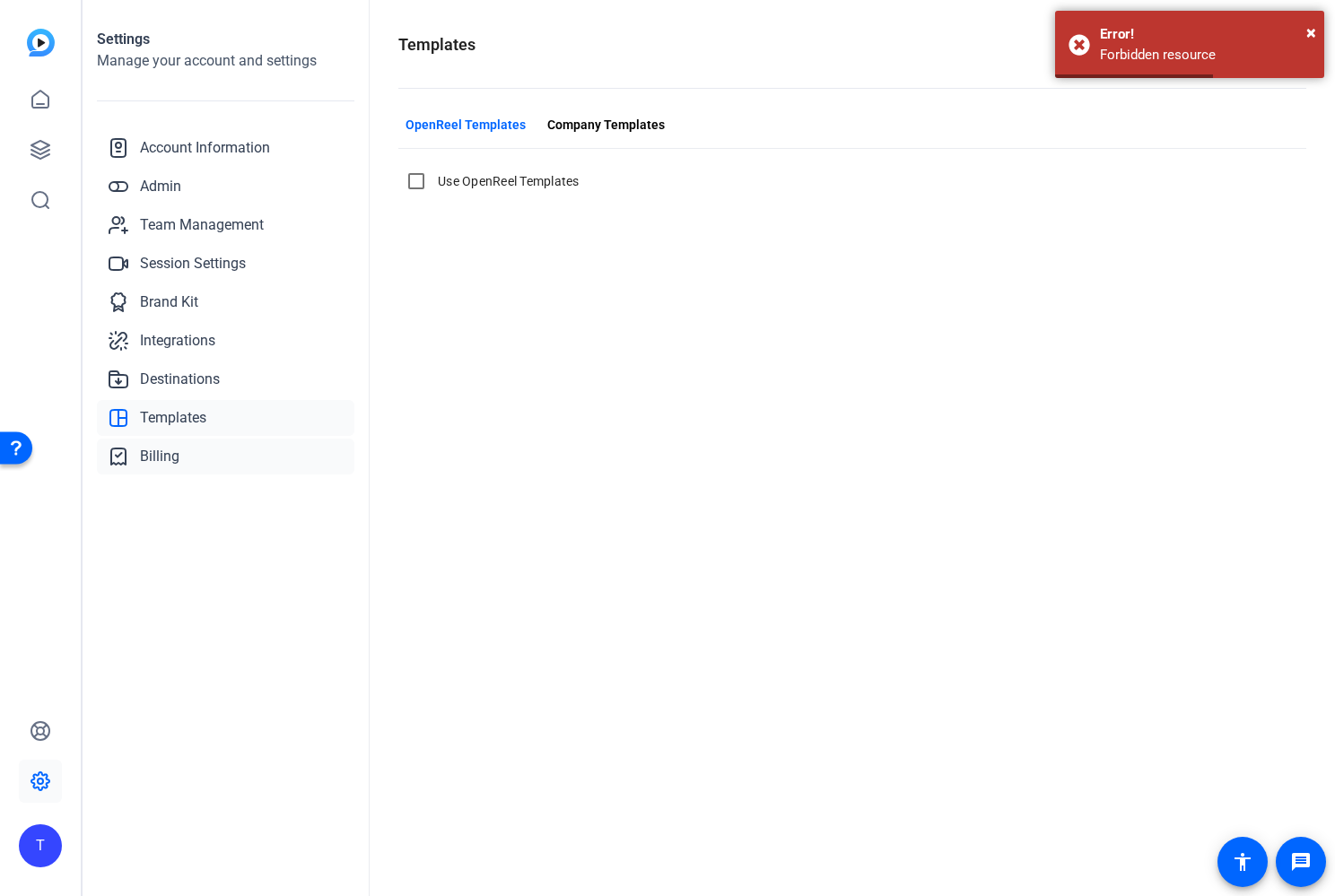
click at [159, 456] on span "Billing" at bounding box center [159, 457] width 39 height 22
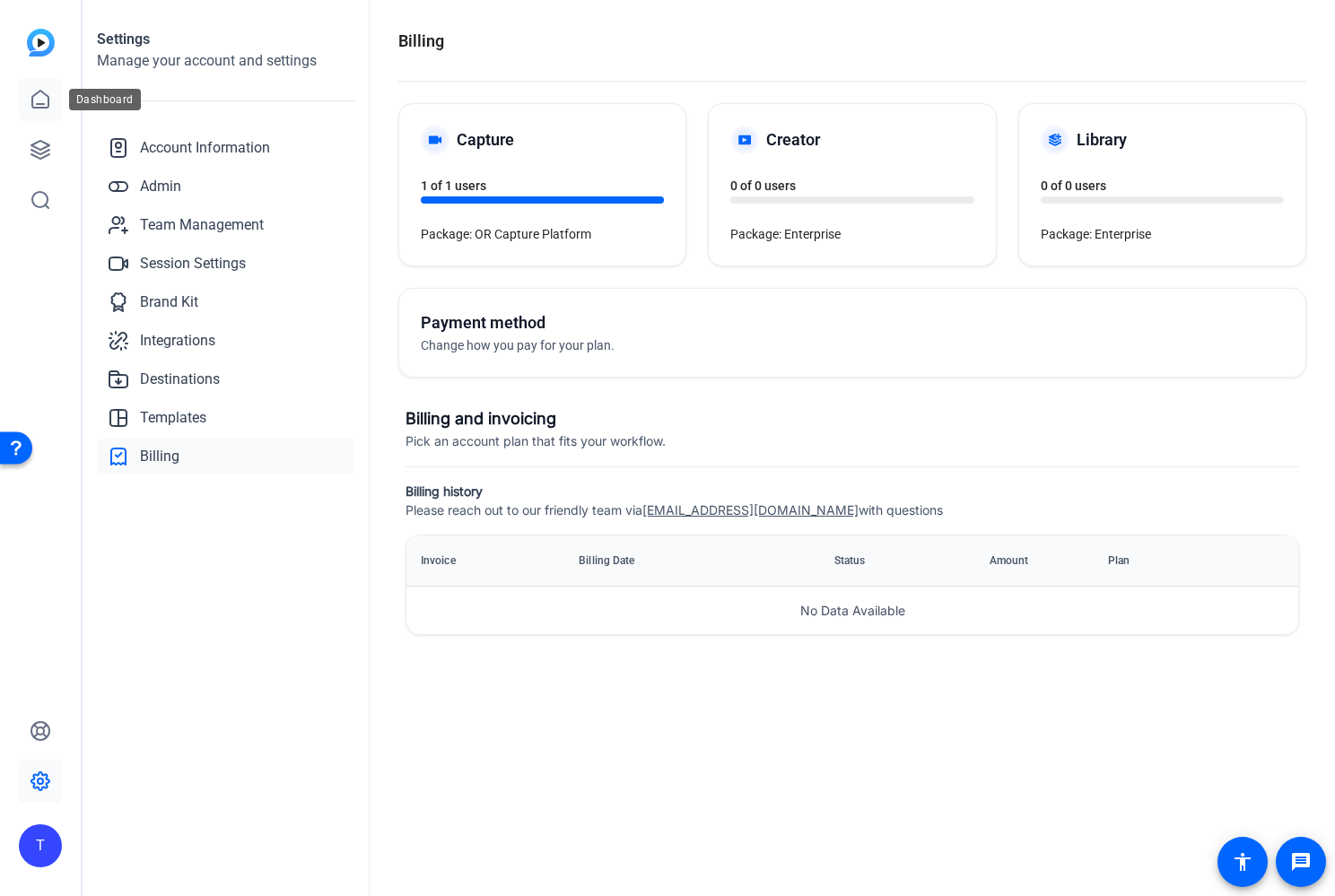
click at [38, 104] on icon at bounding box center [40, 99] width 17 height 17
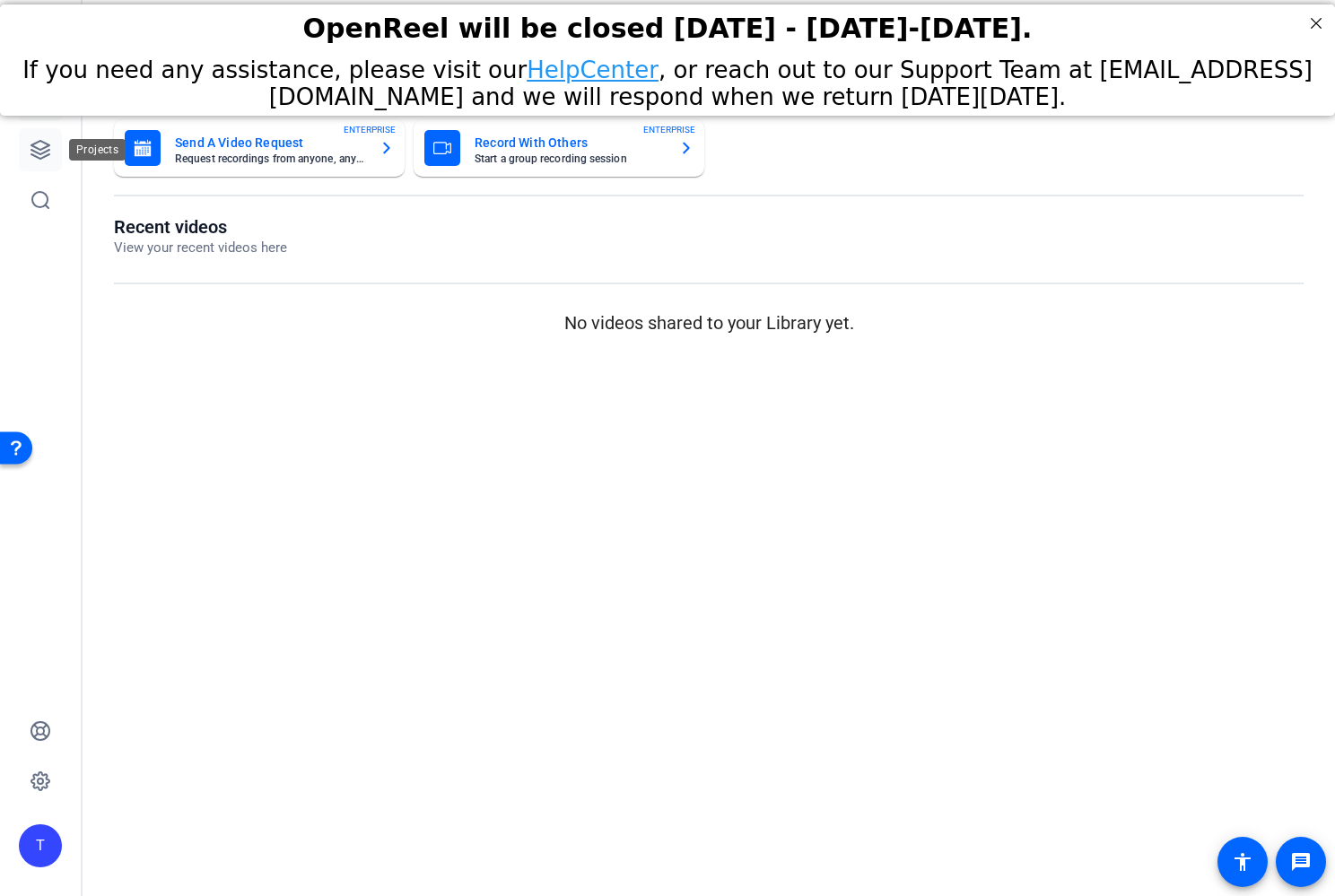
click at [38, 147] on icon at bounding box center [40, 150] width 22 height 22
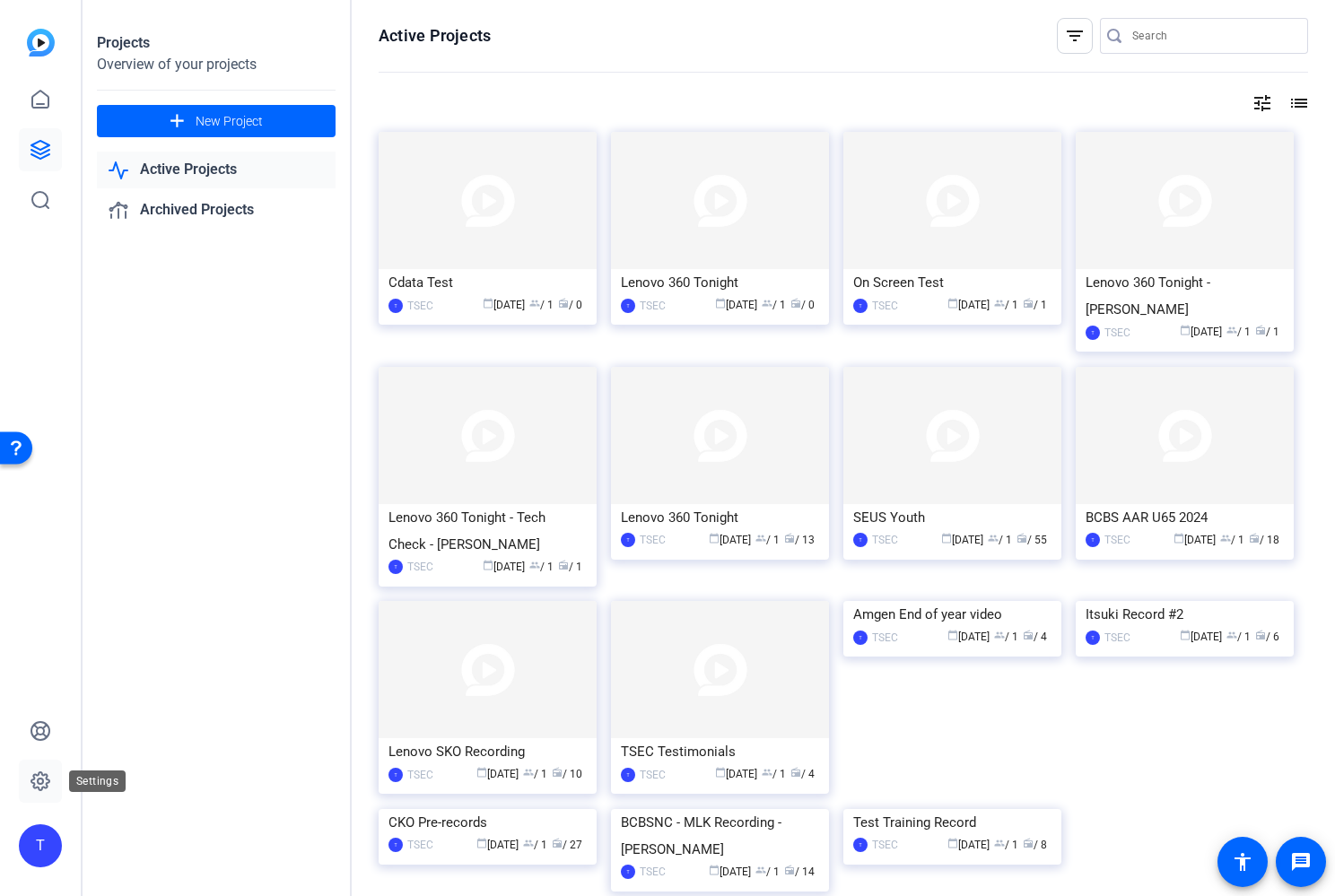
click at [37, 784] on icon at bounding box center [40, 782] width 22 height 22
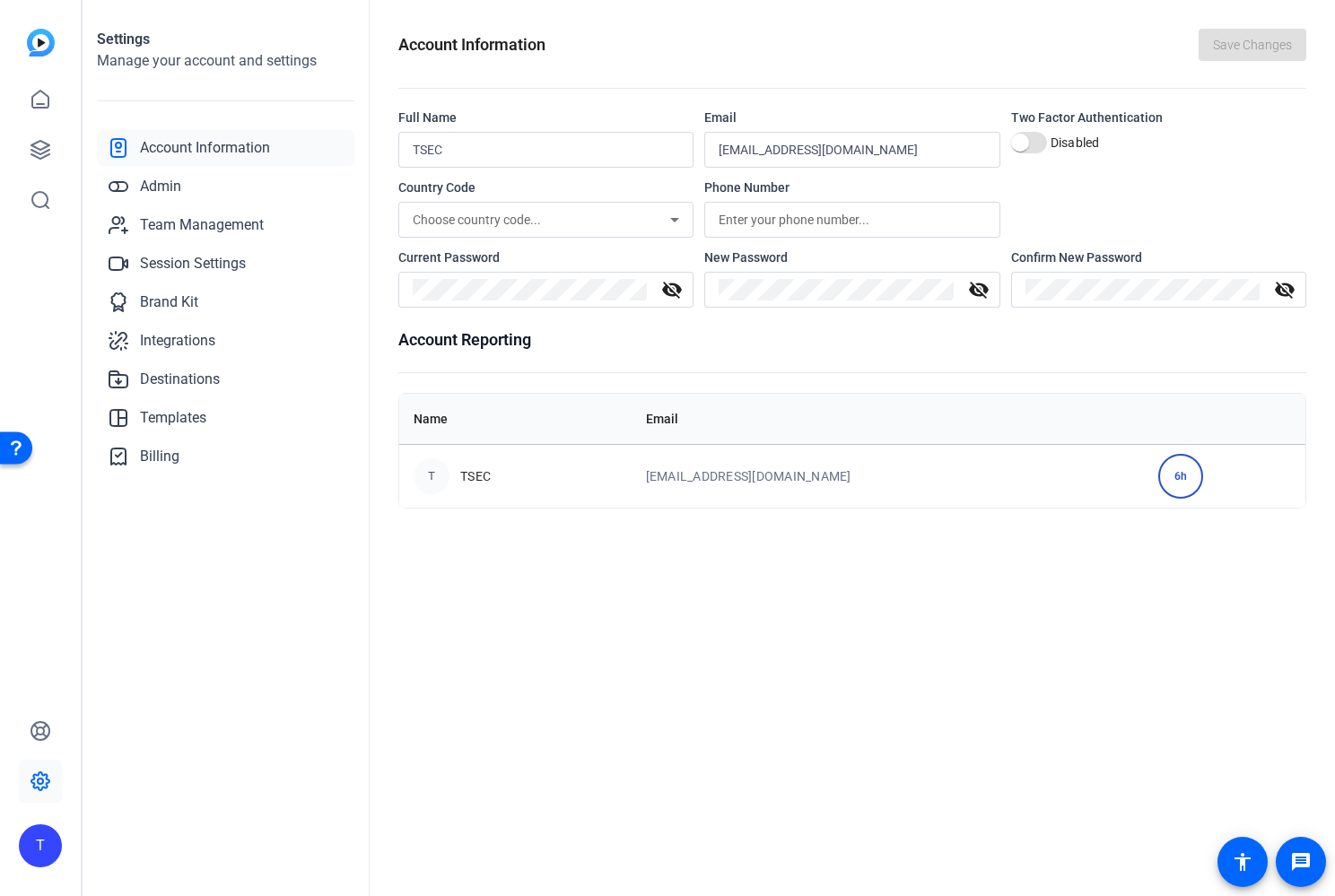
click at [1161, 475] on div "6h" at bounding box center [1180, 476] width 45 height 45
click at [1161, 548] on div "Account Information Save Changes Full Name TSEC Email [PERSON_NAME][EMAIL_ADDRE…" at bounding box center [852, 448] width 965 height 896
click at [1143, 472] on td "6h" at bounding box center [1224, 475] width 161 height 64
click at [1162, 473] on div "6h" at bounding box center [1180, 476] width 45 height 45
click at [1162, 474] on div "6h" at bounding box center [1180, 476] width 45 height 45
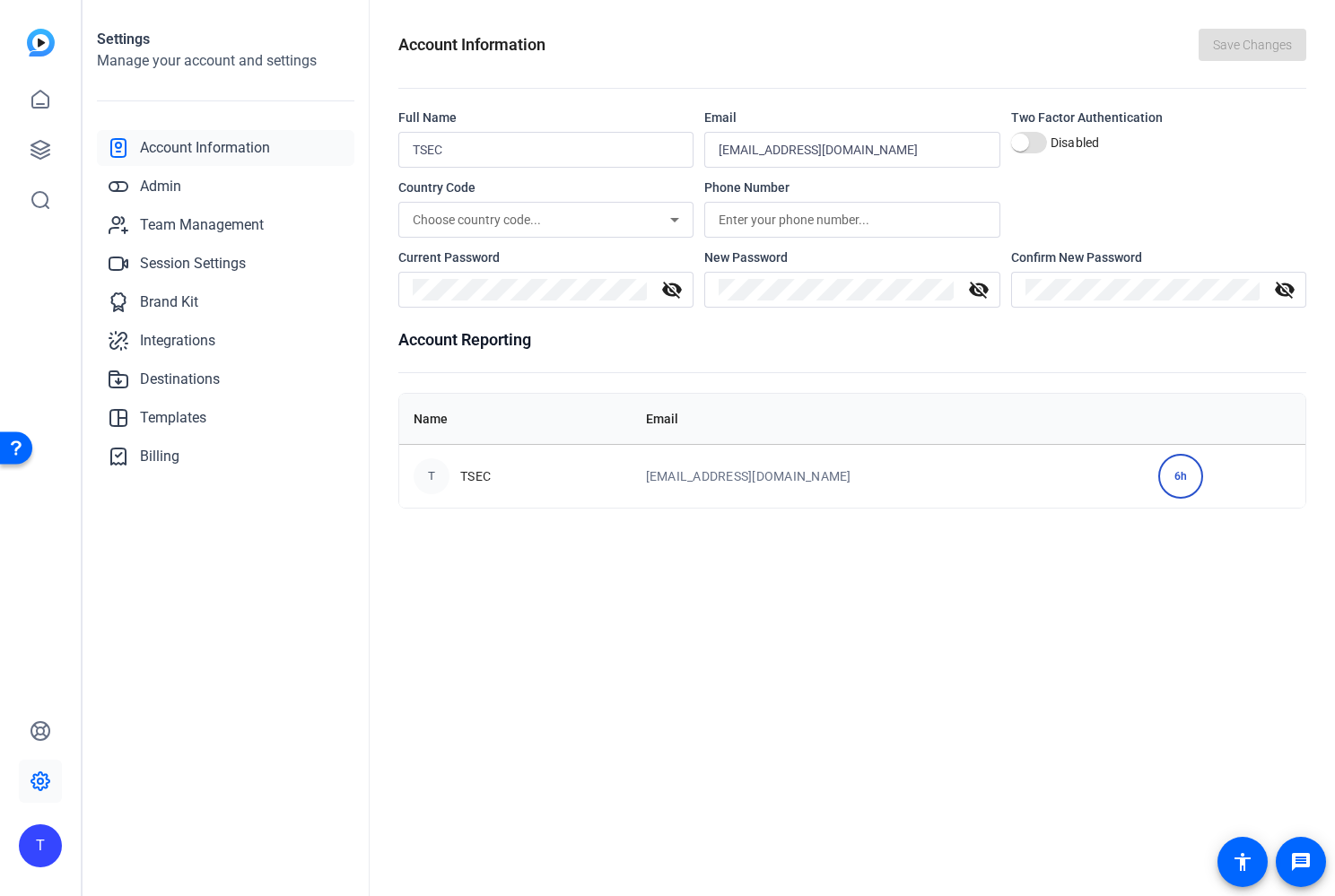
click at [1158, 496] on div "6h" at bounding box center [1180, 476] width 45 height 45
click at [1158, 495] on div "6h" at bounding box center [1180, 476] width 45 height 45
click at [1145, 491] on td "6h" at bounding box center [1224, 475] width 161 height 64
click at [436, 476] on div "T" at bounding box center [431, 476] width 36 height 36
